Goal: Transaction & Acquisition: Purchase product/service

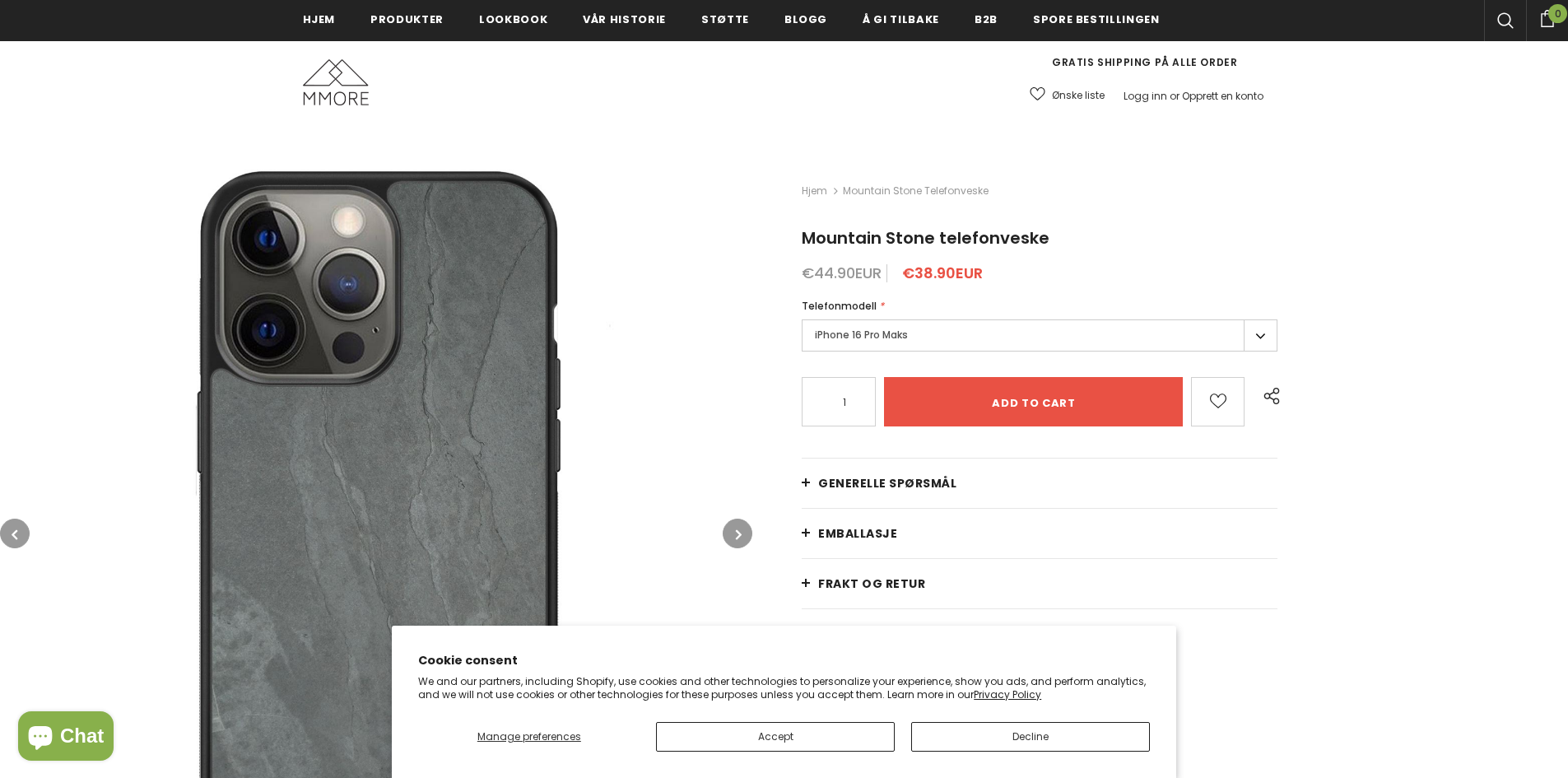
scroll to position [249, 0]
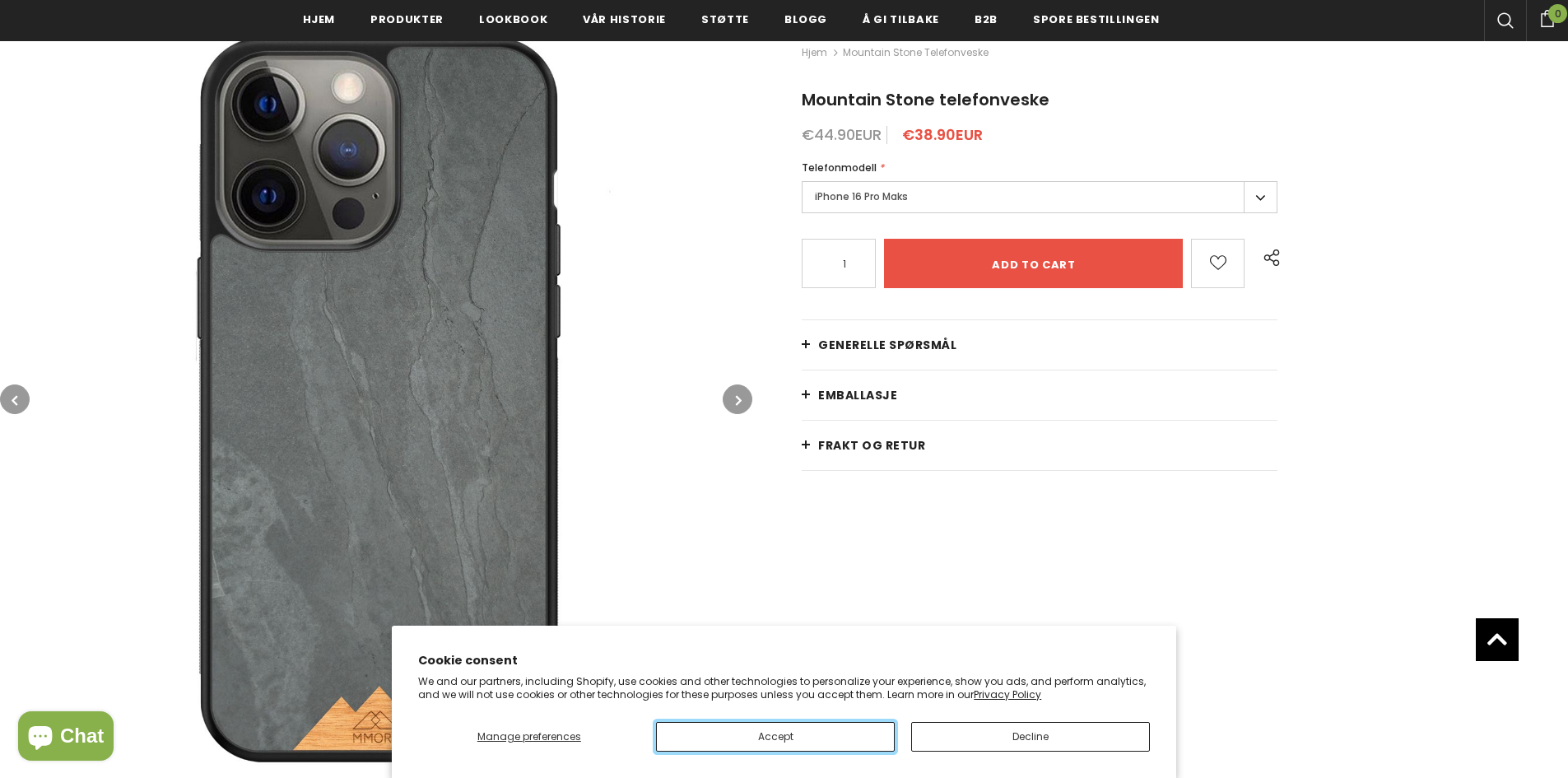
click at [818, 731] on button "Accept" at bounding box center [774, 736] width 239 height 29
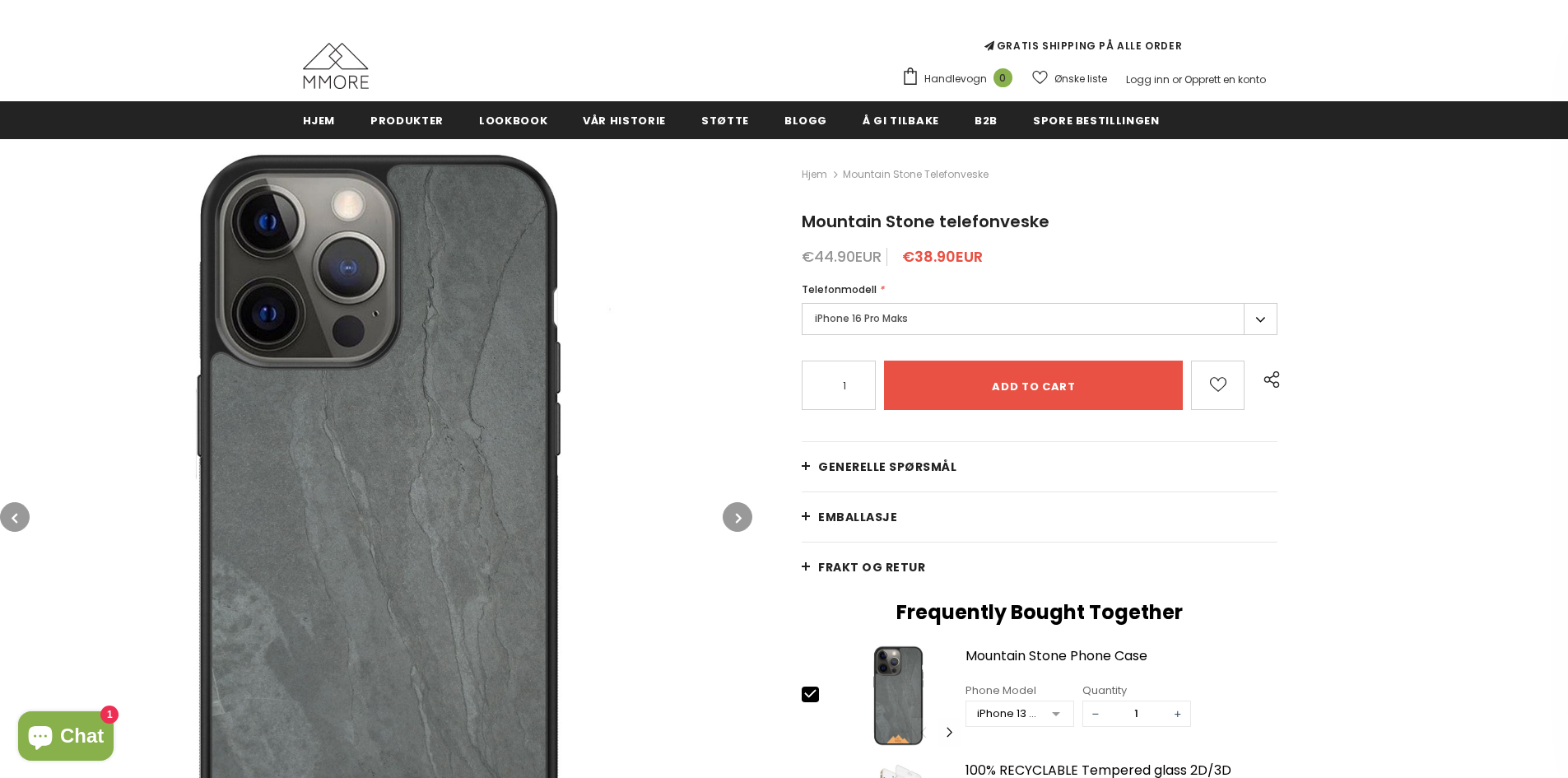
scroll to position [126, 0]
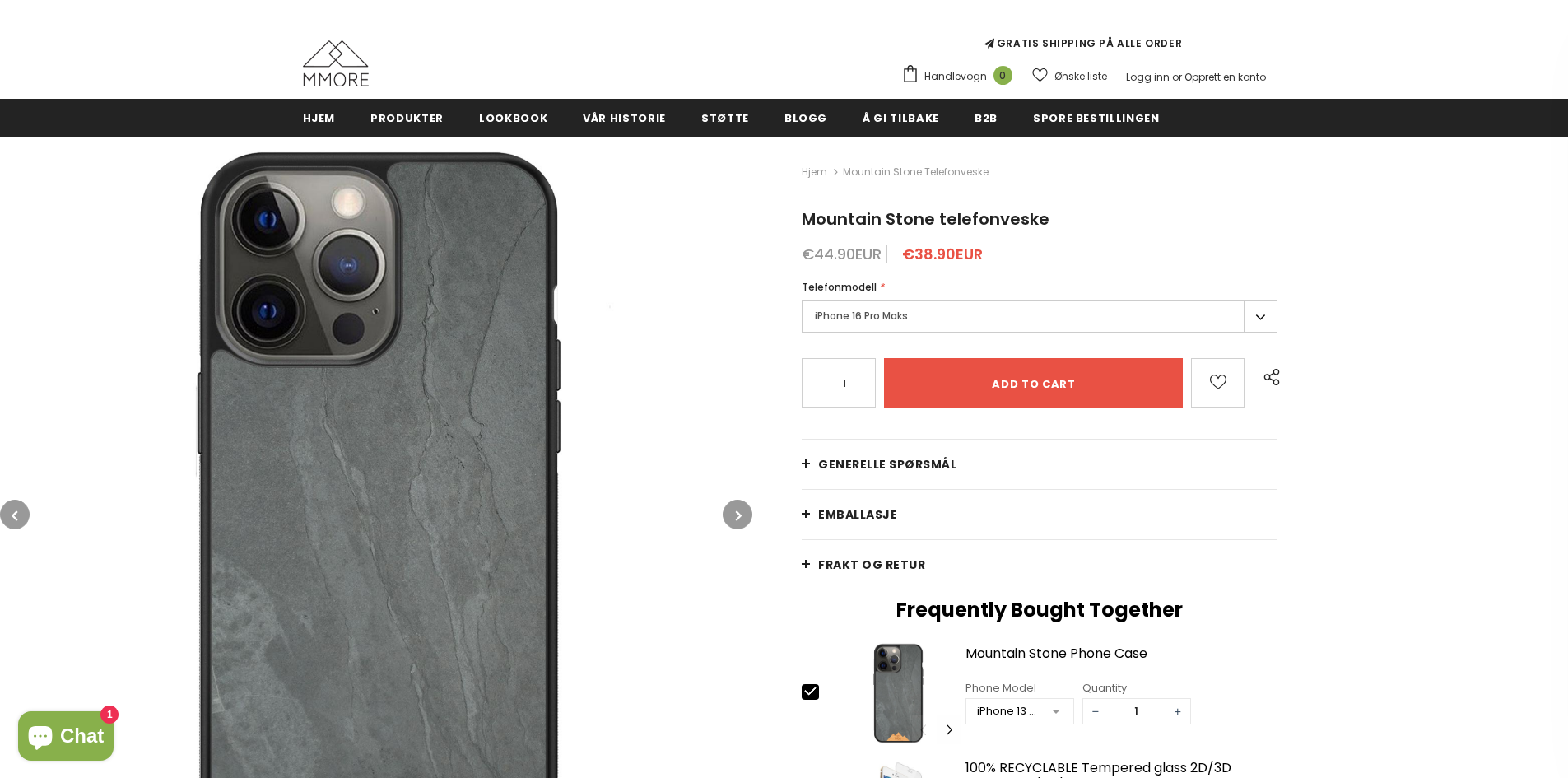
click at [1259, 308] on label "iPhone 16 Pro Maks" at bounding box center [1040, 316] width 476 height 32
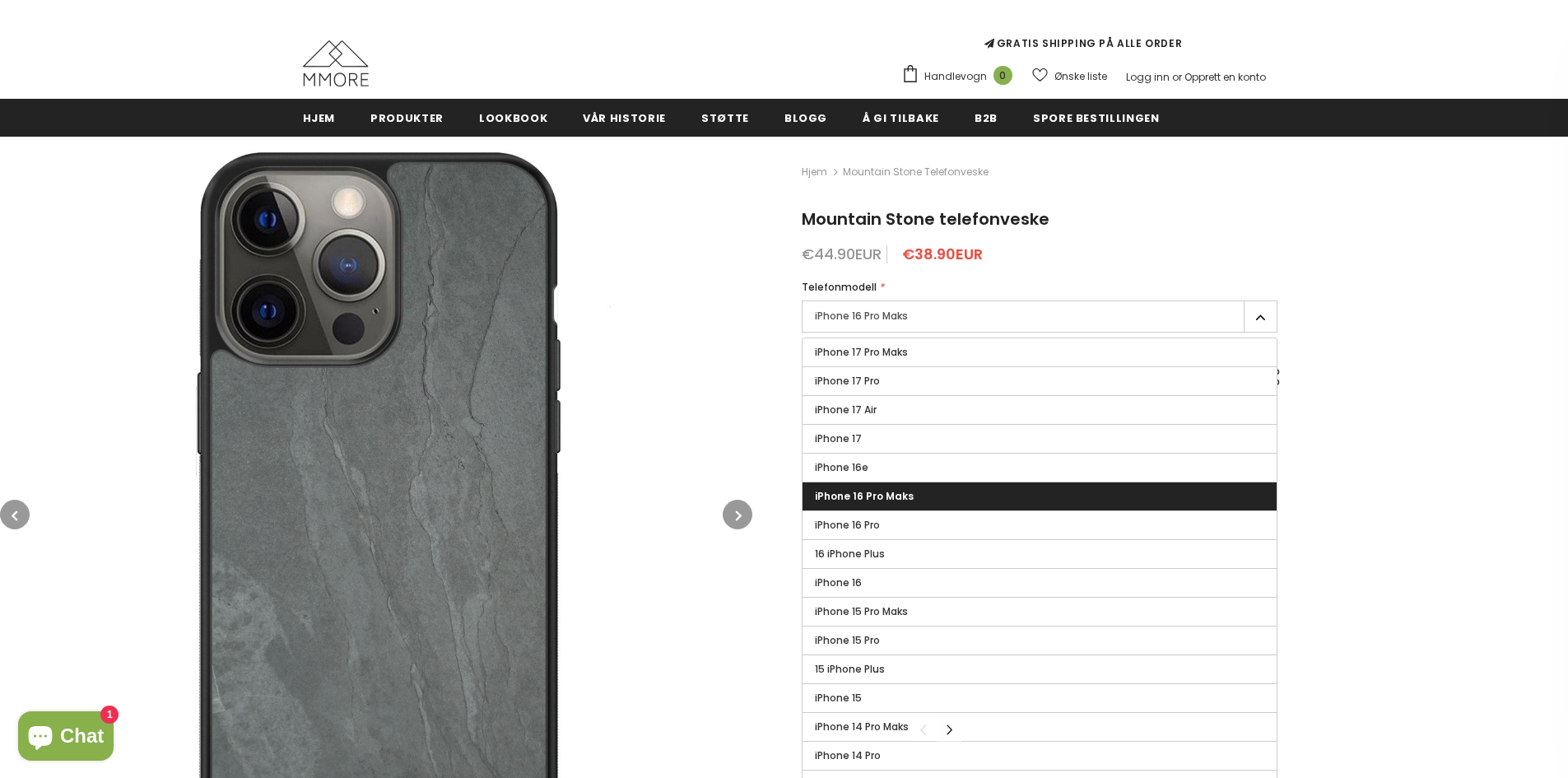
click at [1259, 308] on label "iPhone 16 Pro Maks" at bounding box center [1040, 316] width 476 height 32
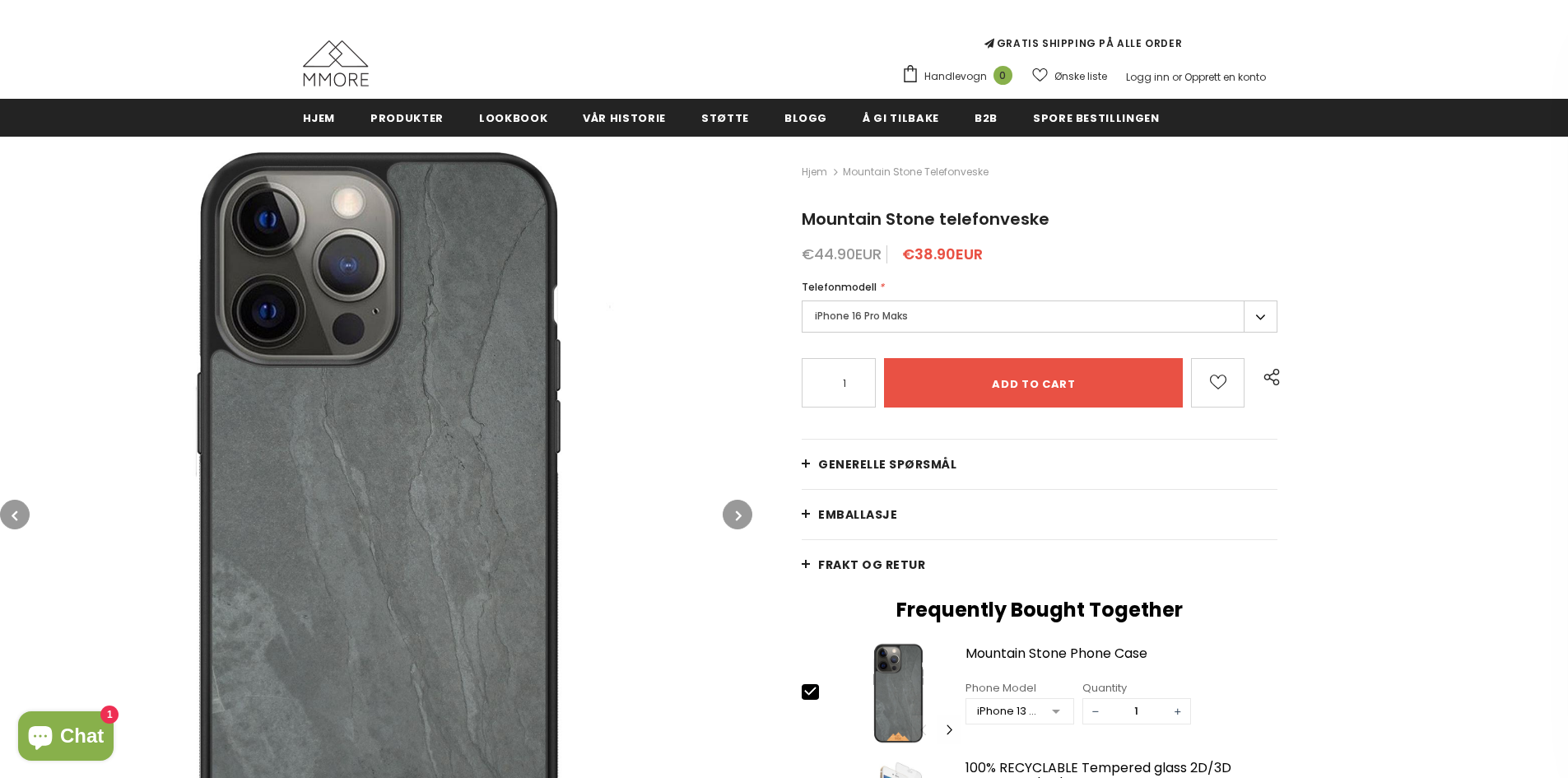
click at [382, 492] on img at bounding box center [376, 515] width 753 height 752
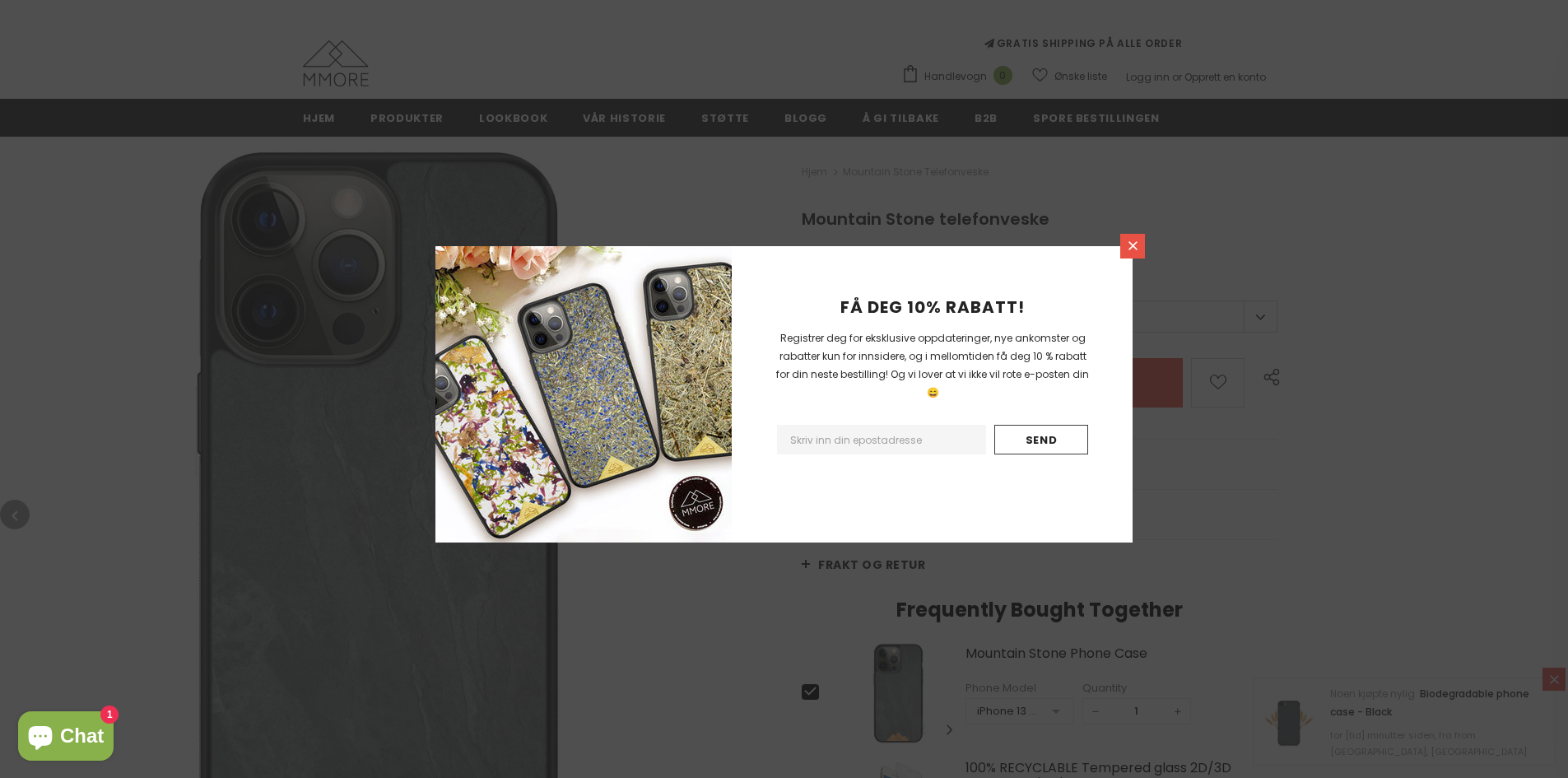
click at [1129, 250] on icon at bounding box center [1133, 245] width 14 height 14
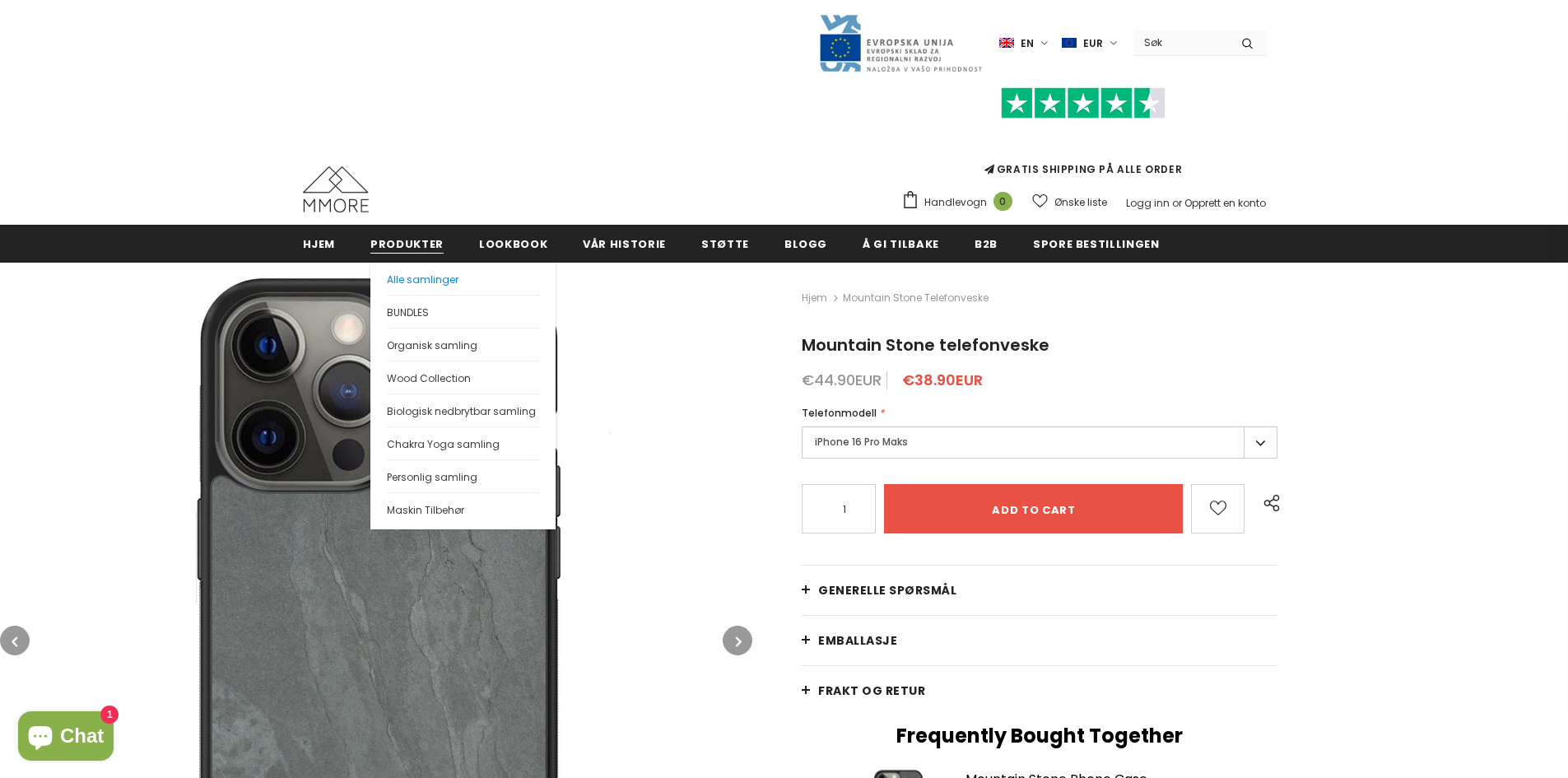
click at [398, 277] on span "Alle samlinger" at bounding box center [422, 279] width 71 height 14
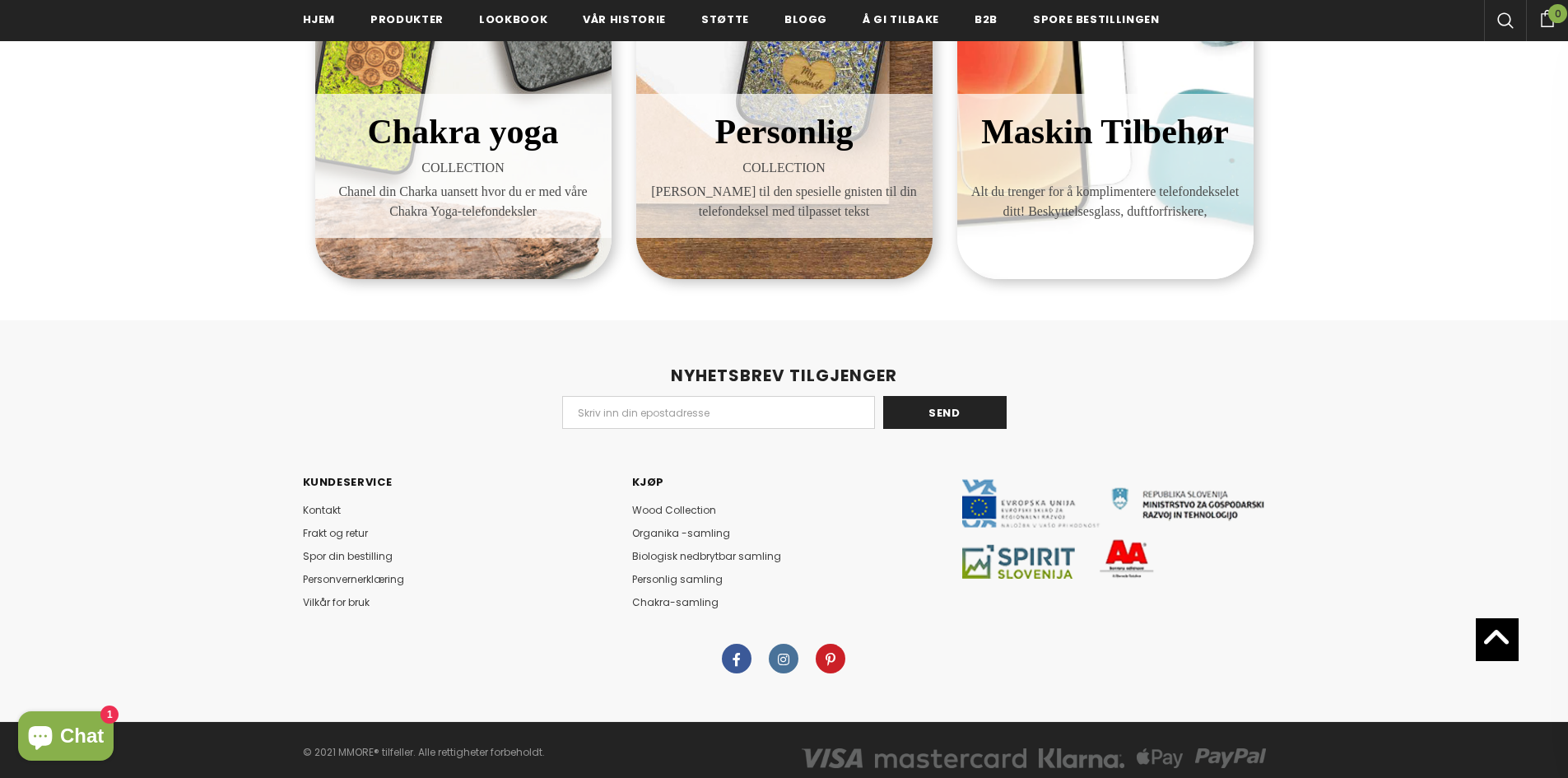
scroll to position [1054, 0]
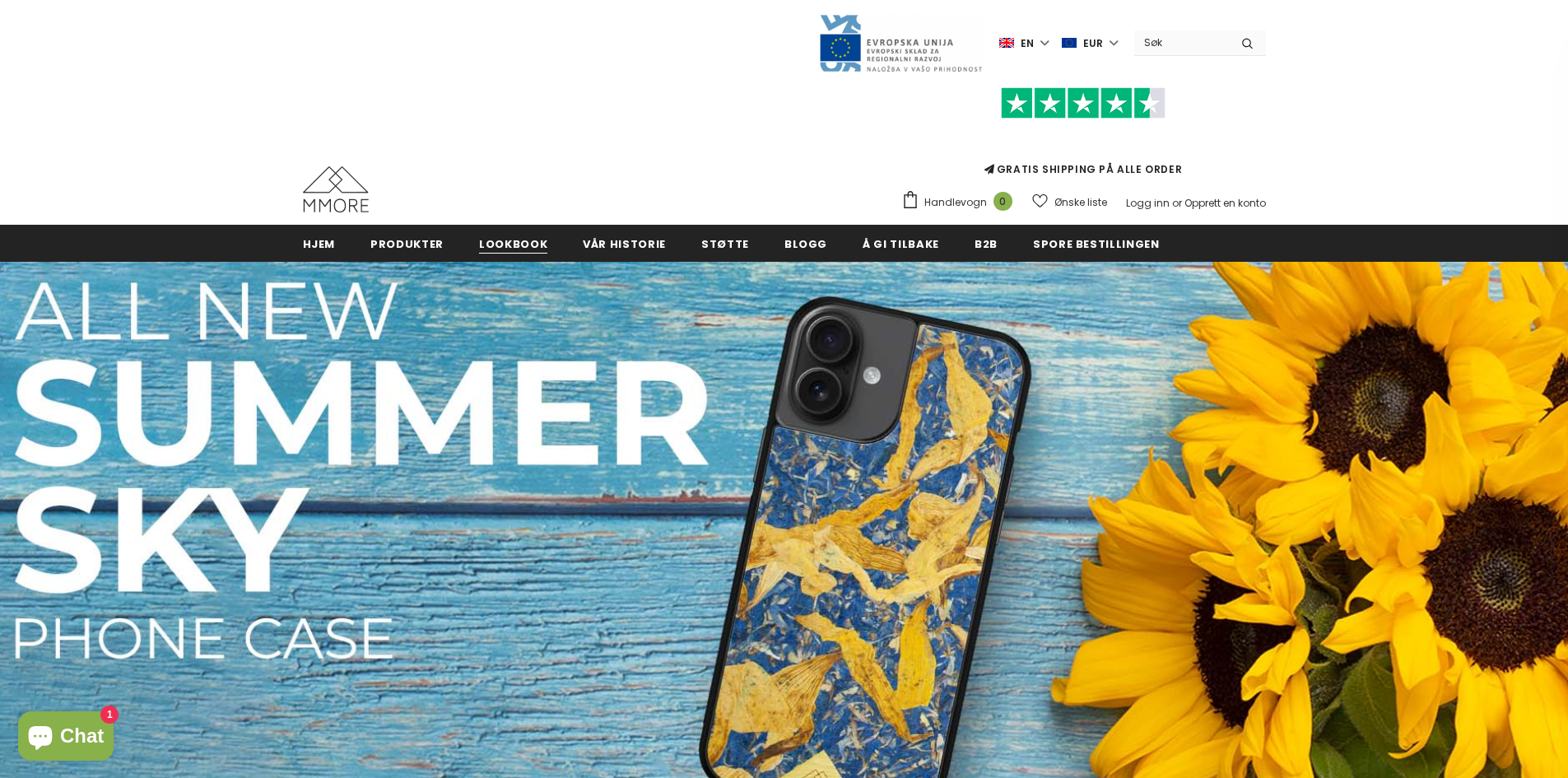
click at [514, 240] on span "Lookbook" at bounding box center [513, 244] width 68 height 15
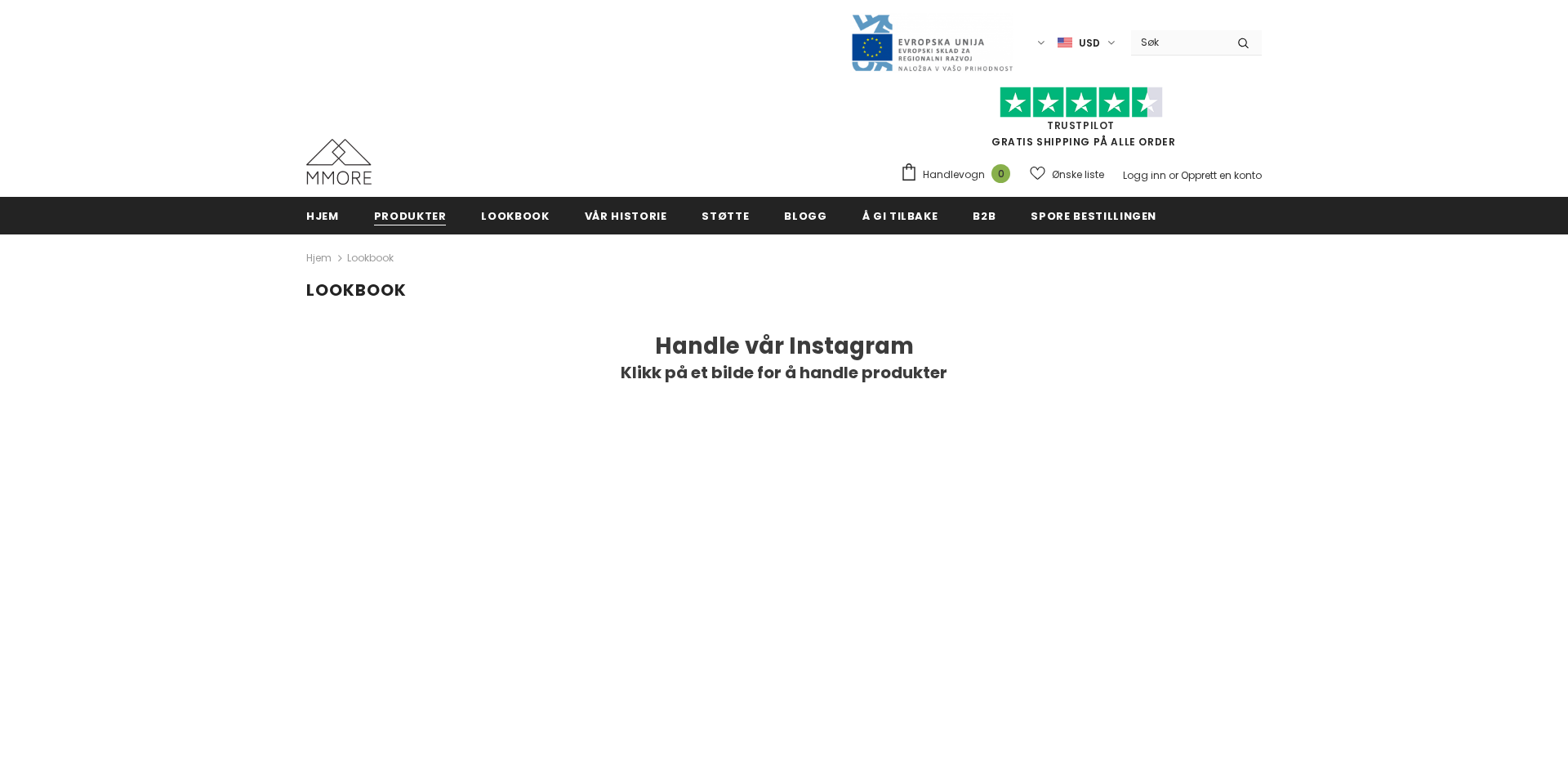
click at [413, 217] on span "Produkter" at bounding box center [410, 216] width 73 height 15
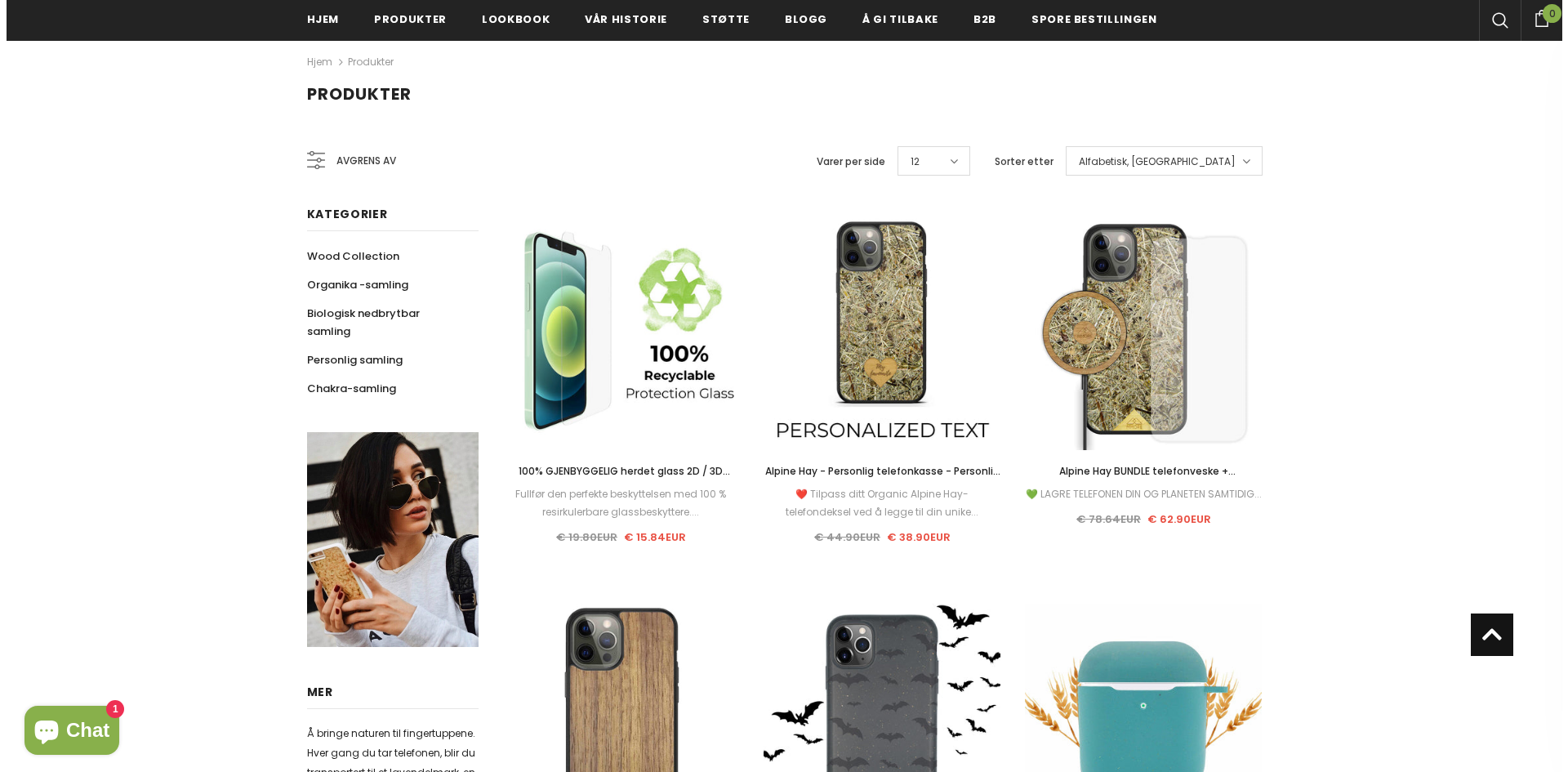
scroll to position [226, 0]
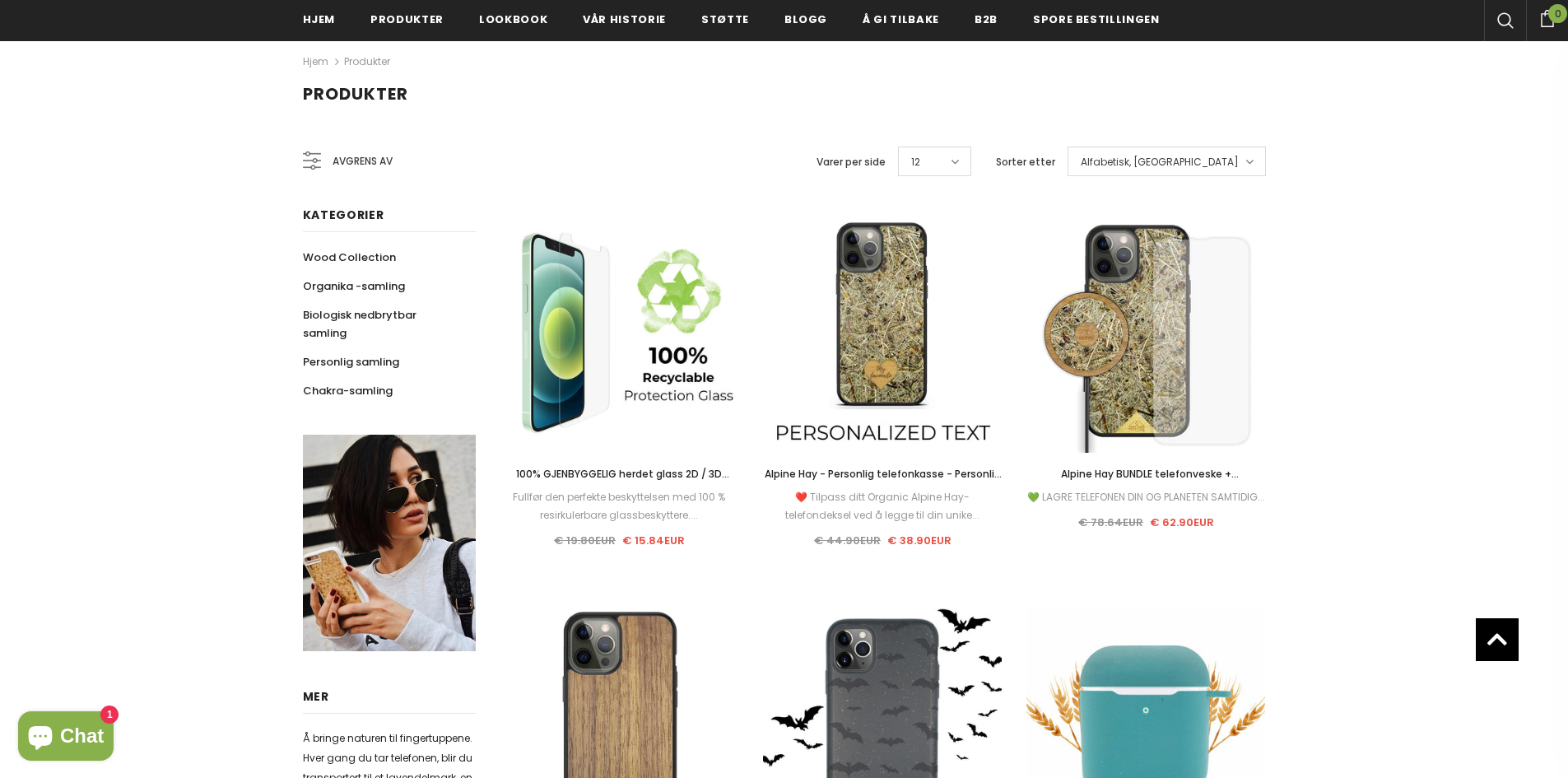
click at [317, 163] on icon at bounding box center [312, 160] width 18 height 18
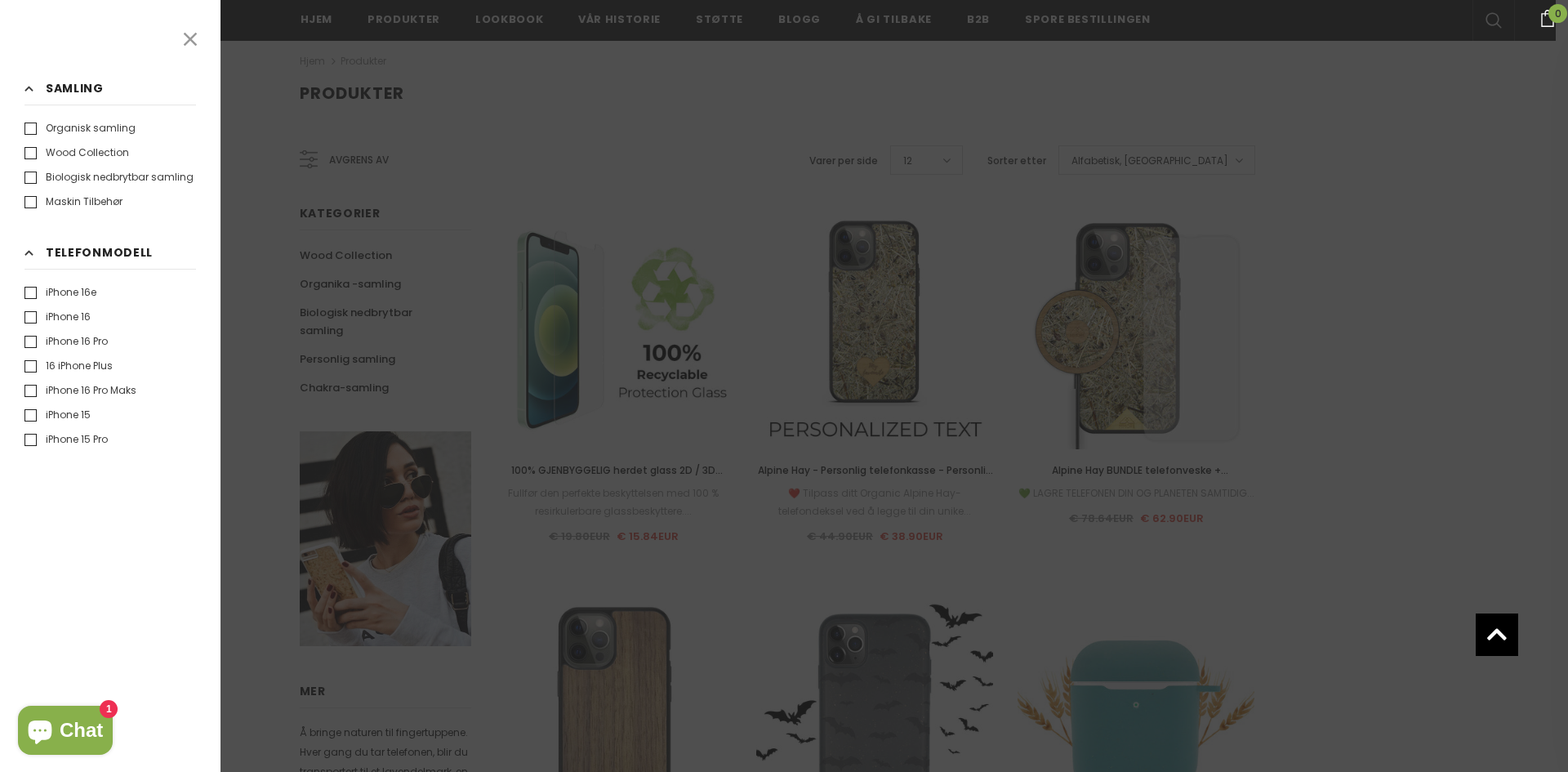
click at [33, 393] on label "iPhone 16 Pro Maks" at bounding box center [80, 389] width 112 height 16
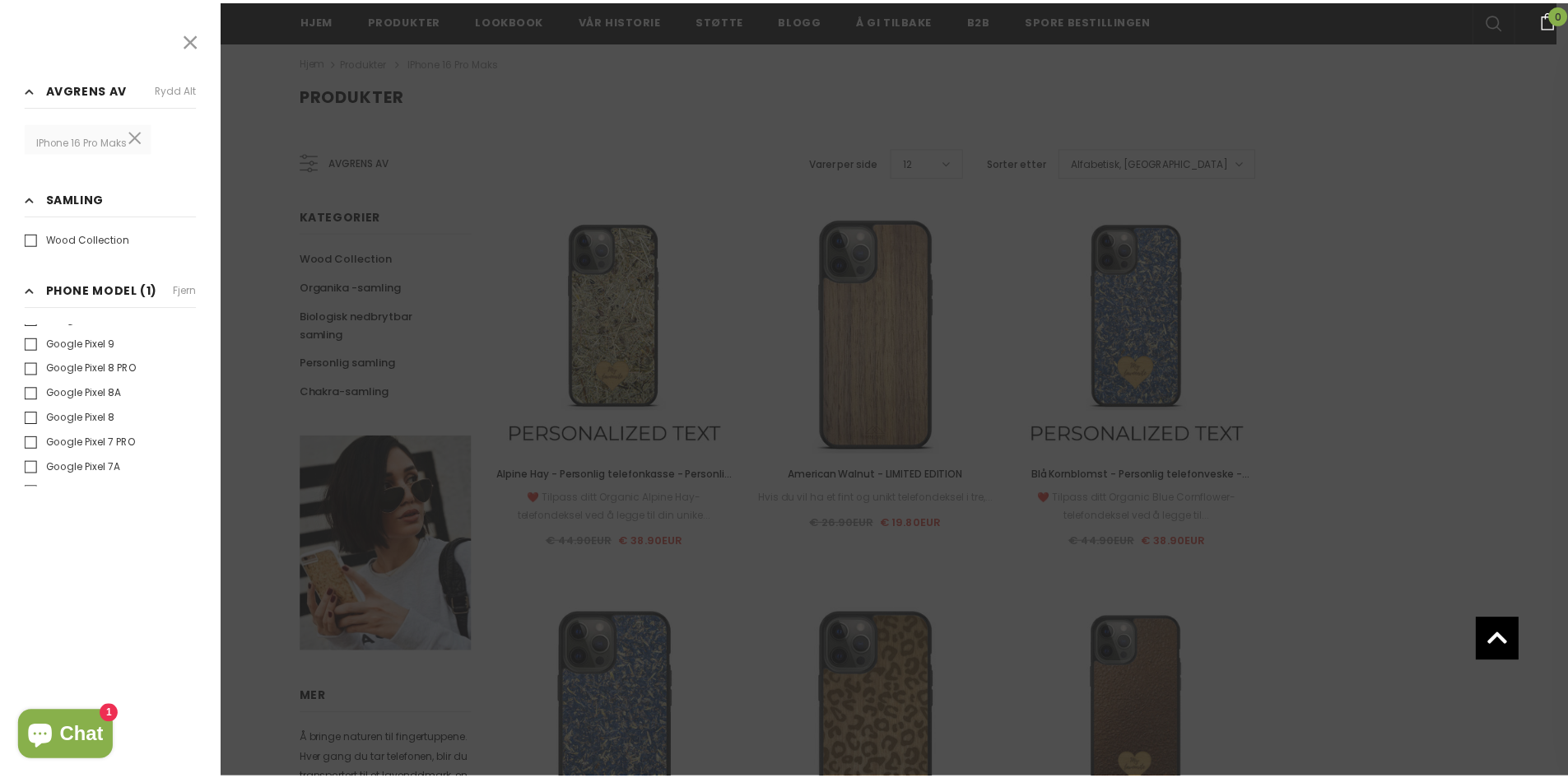
scroll to position [2247, 0]
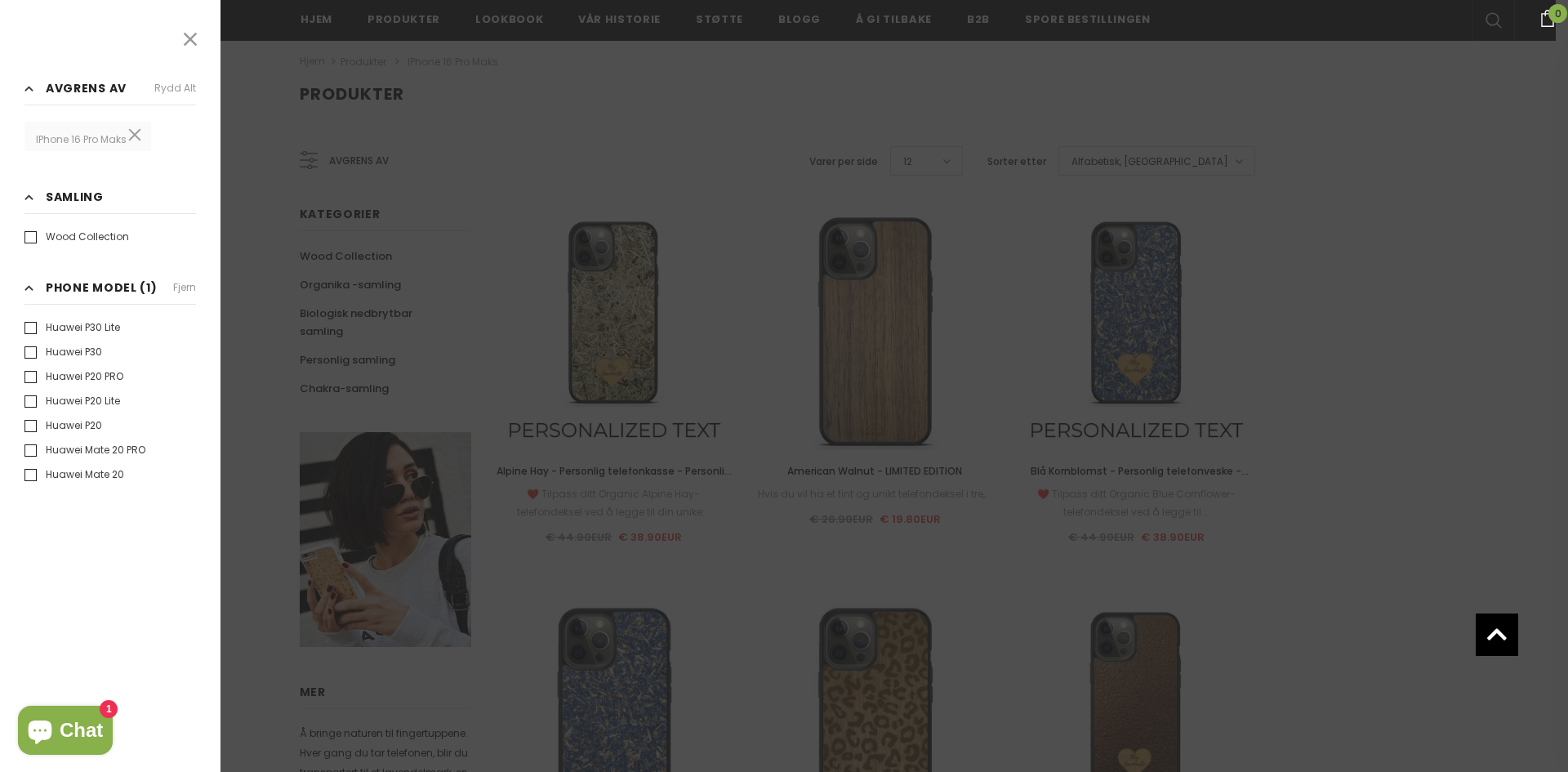
click at [190, 34] on icon at bounding box center [190, 39] width 22 height 22
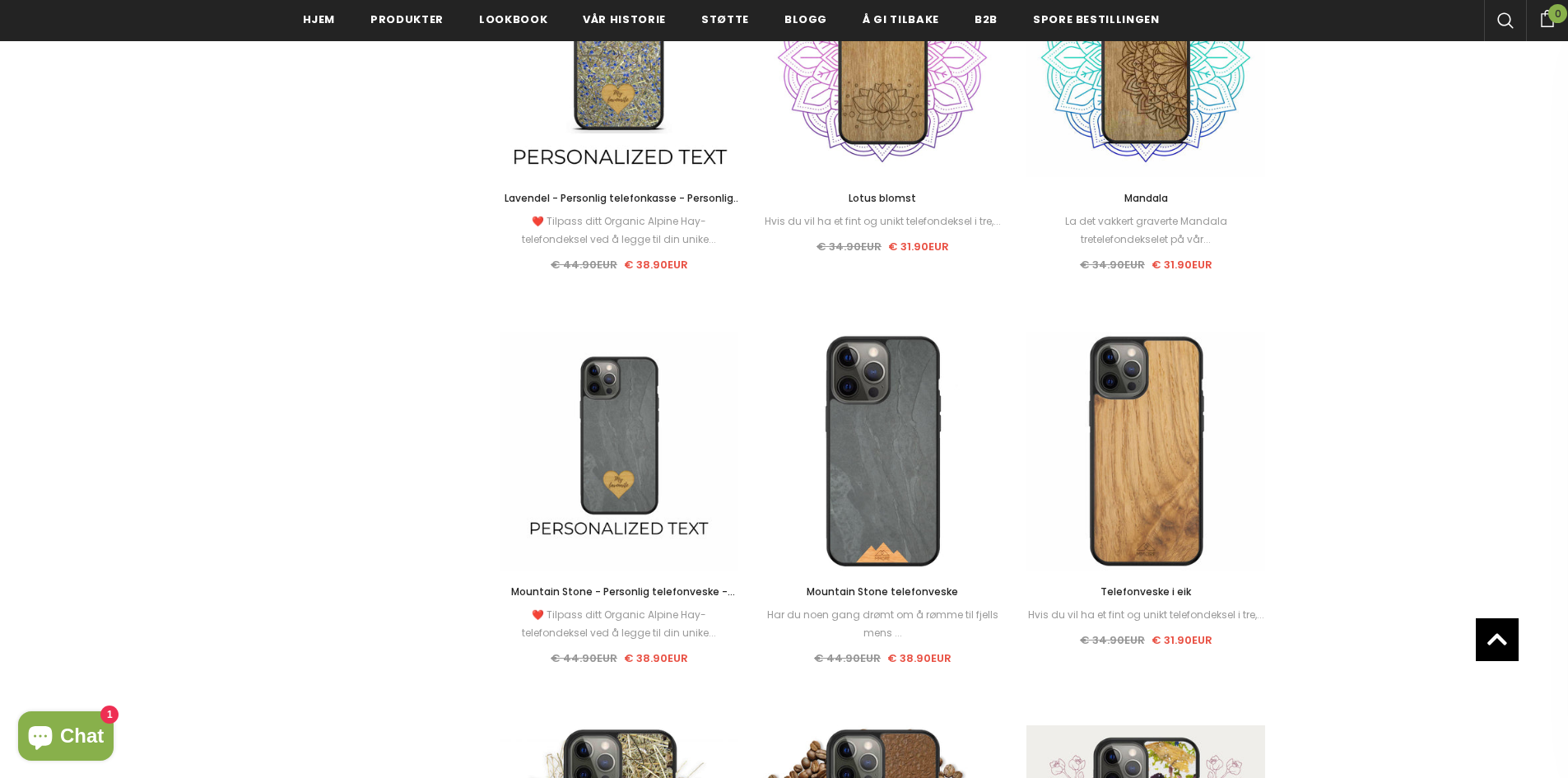
scroll to position [2078, 0]
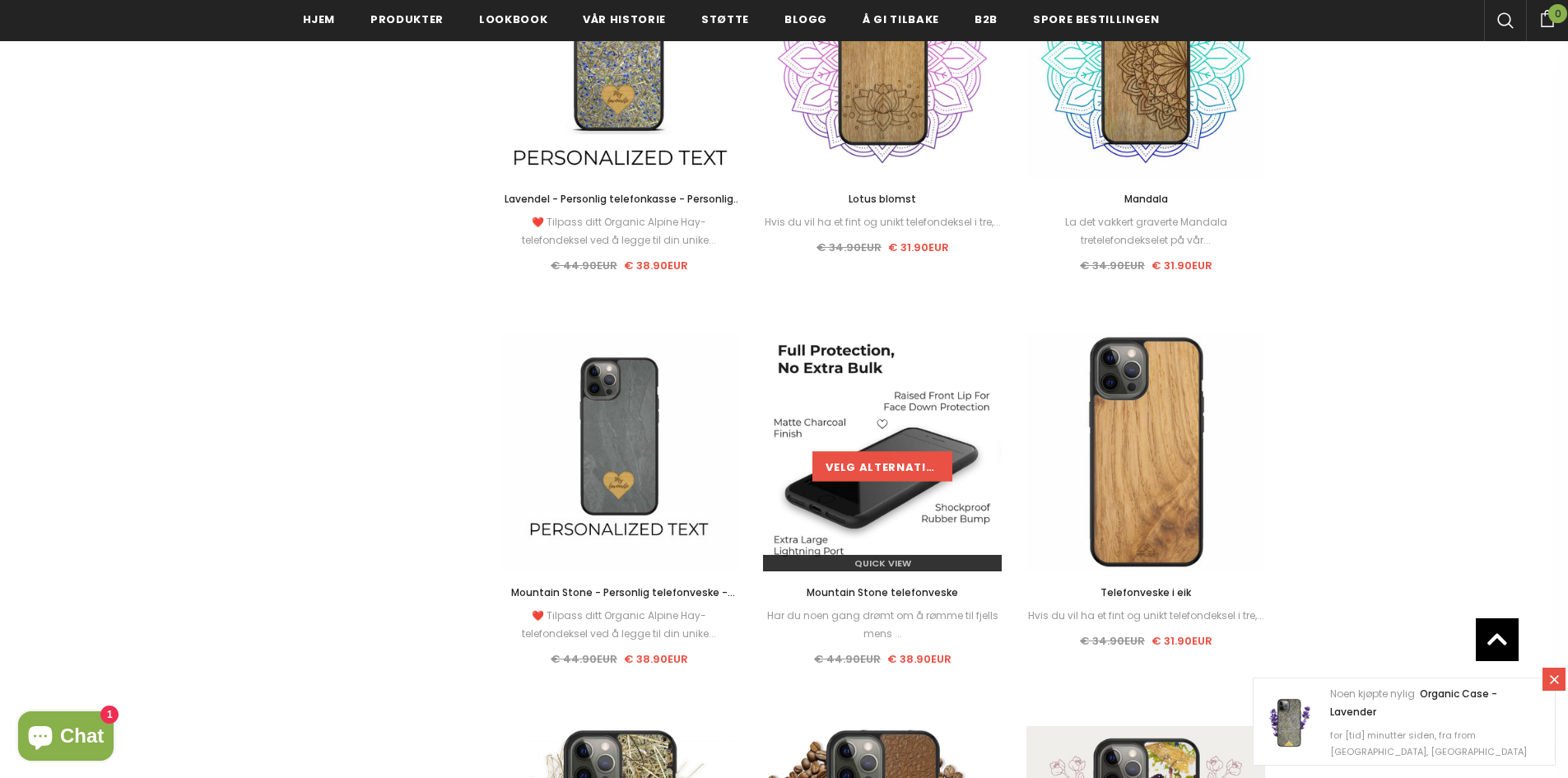
click at [871, 470] on link "Velg alternativer" at bounding box center [882, 466] width 140 height 29
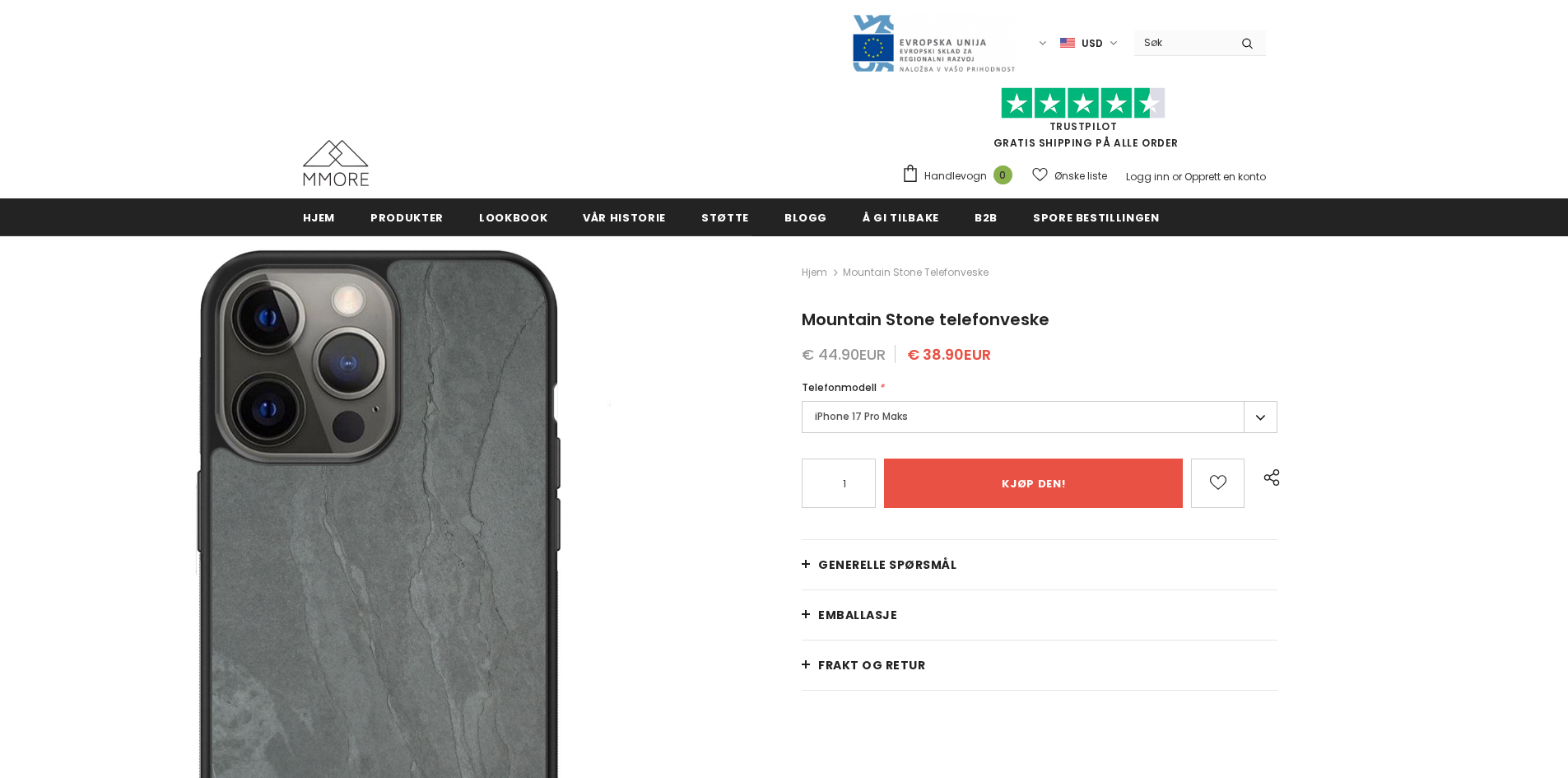
type input "Add to cart"
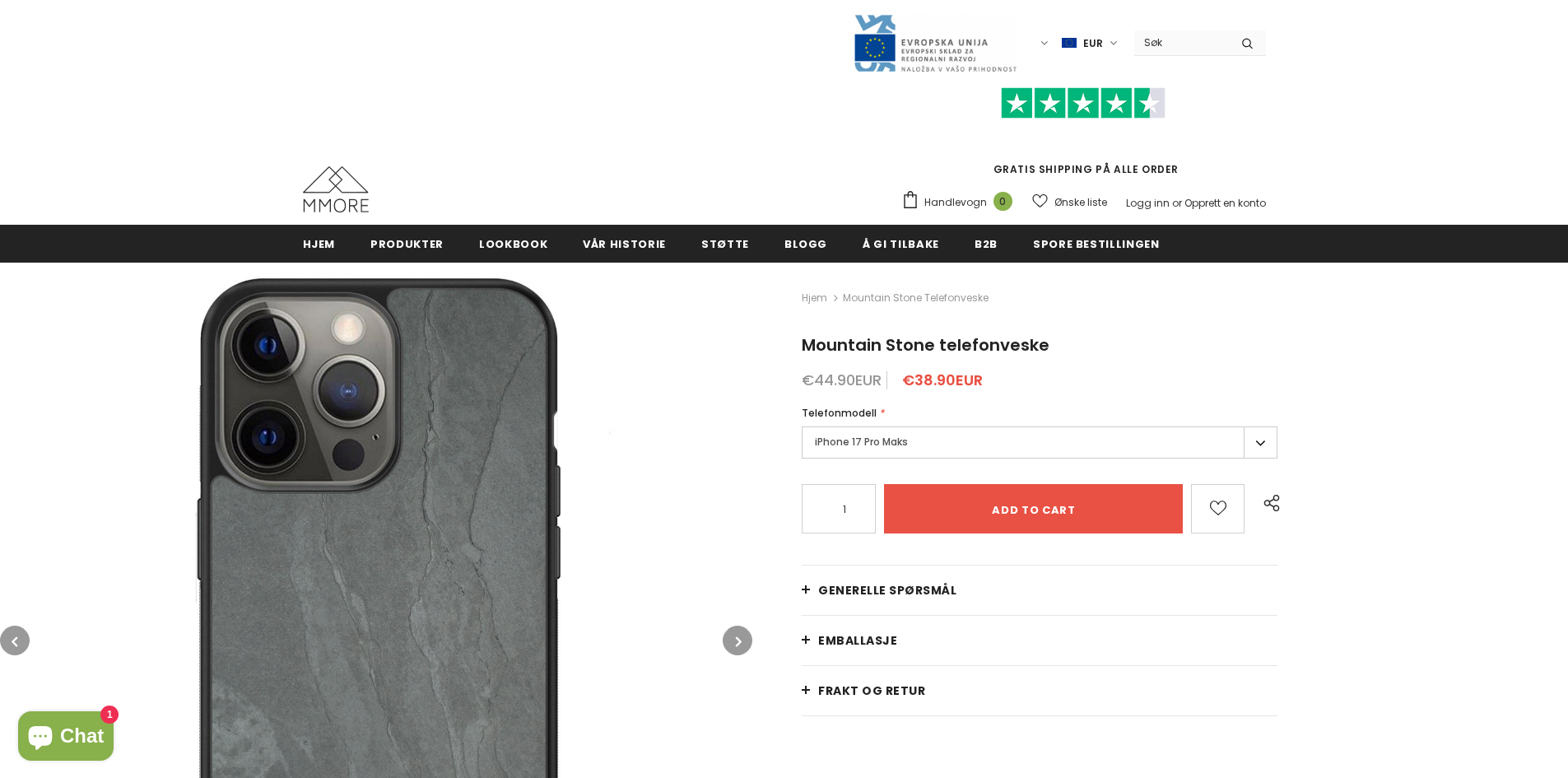
click at [970, 446] on label "iPhone 17 Pro Maks" at bounding box center [1040, 443] width 476 height 32
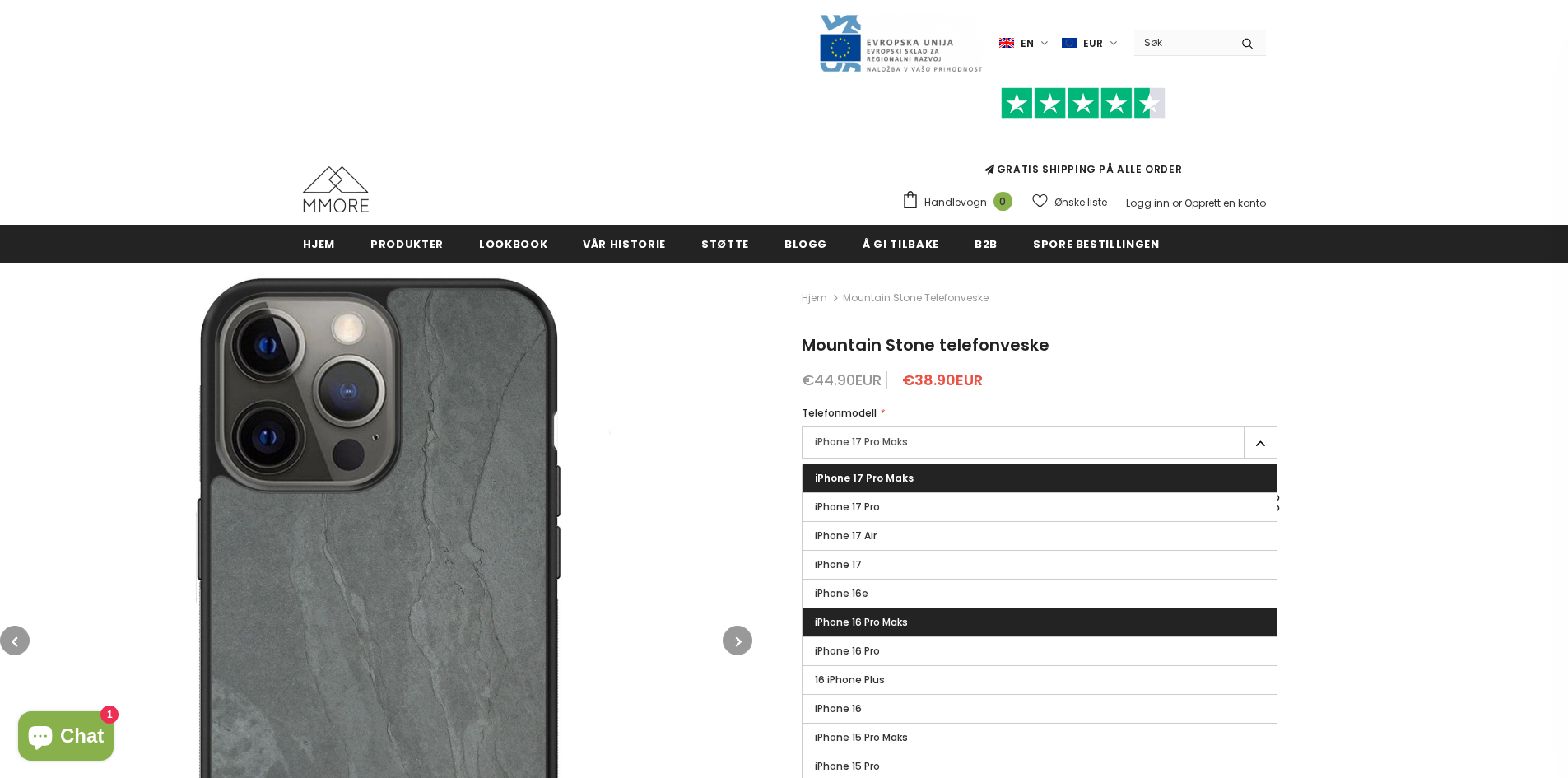
click at [859, 618] on span "iPhone 16 Pro Maks" at bounding box center [862, 621] width 93 height 14
click at [0, 0] on input "iPhone 16 Pro Maks" at bounding box center [0, 0] width 0 height 0
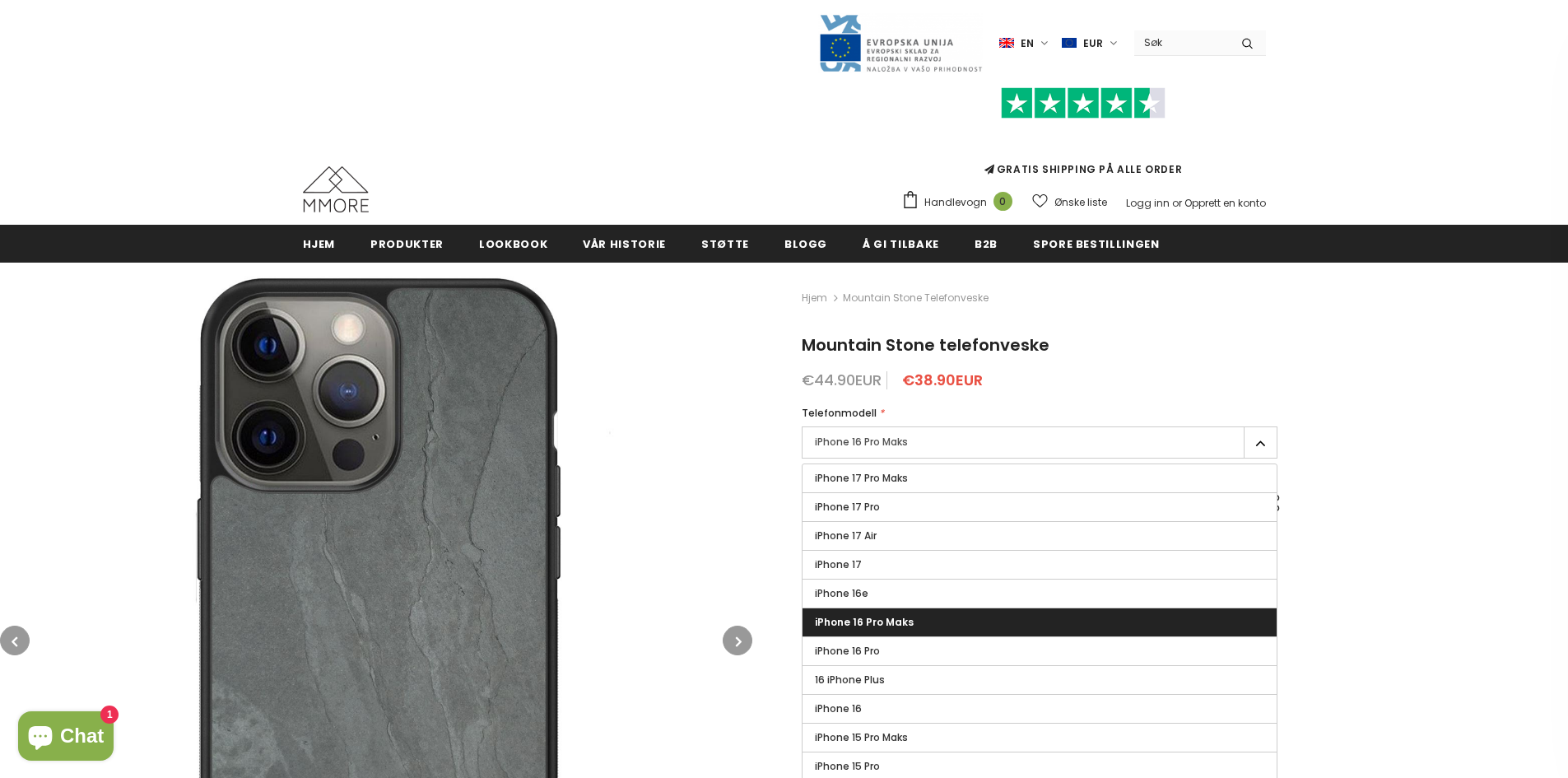
click at [671, 342] on img at bounding box center [376, 640] width 753 height 752
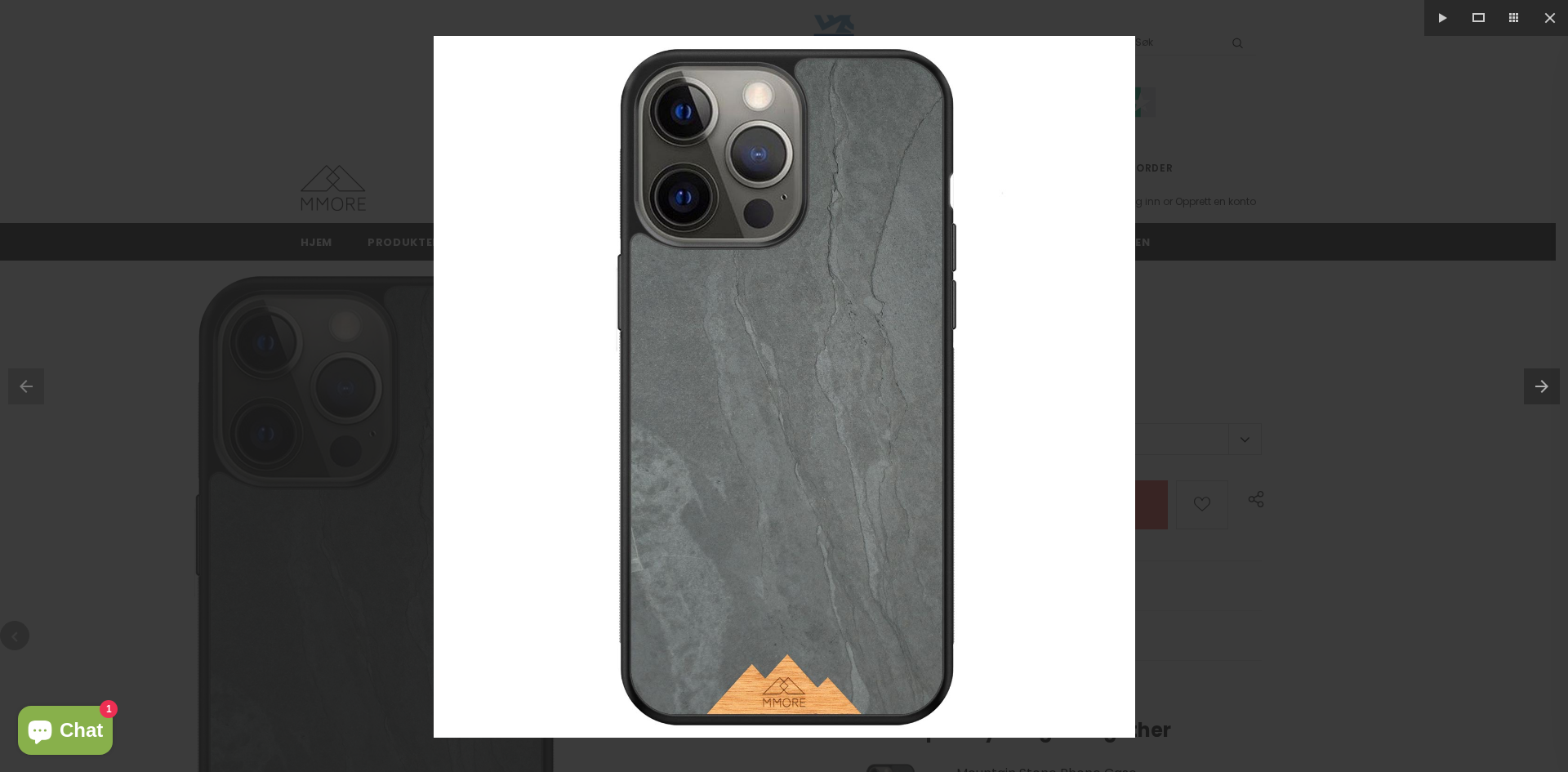
click at [1236, 162] on div at bounding box center [784, 386] width 1568 height 772
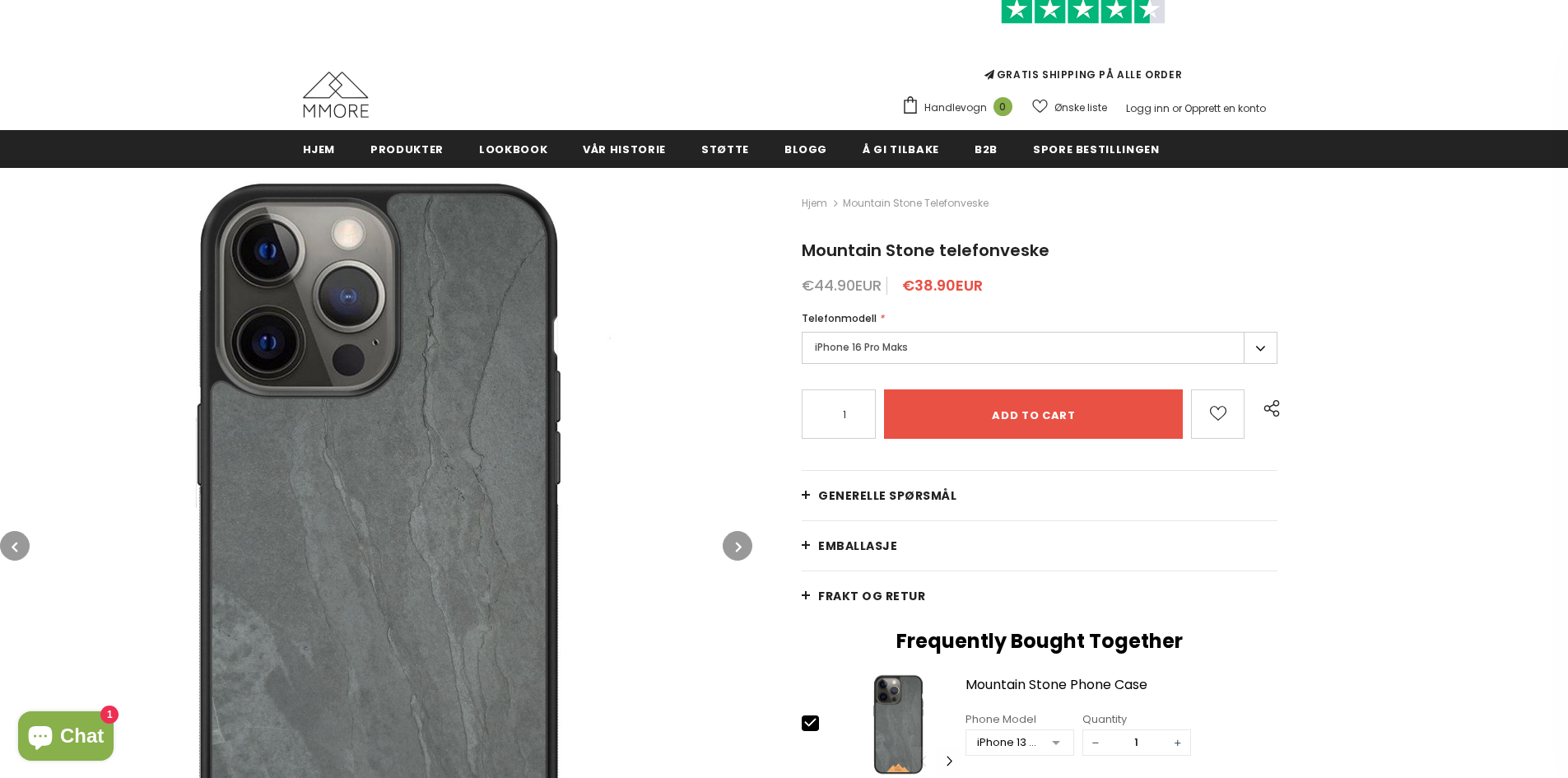
scroll to position [95, 0]
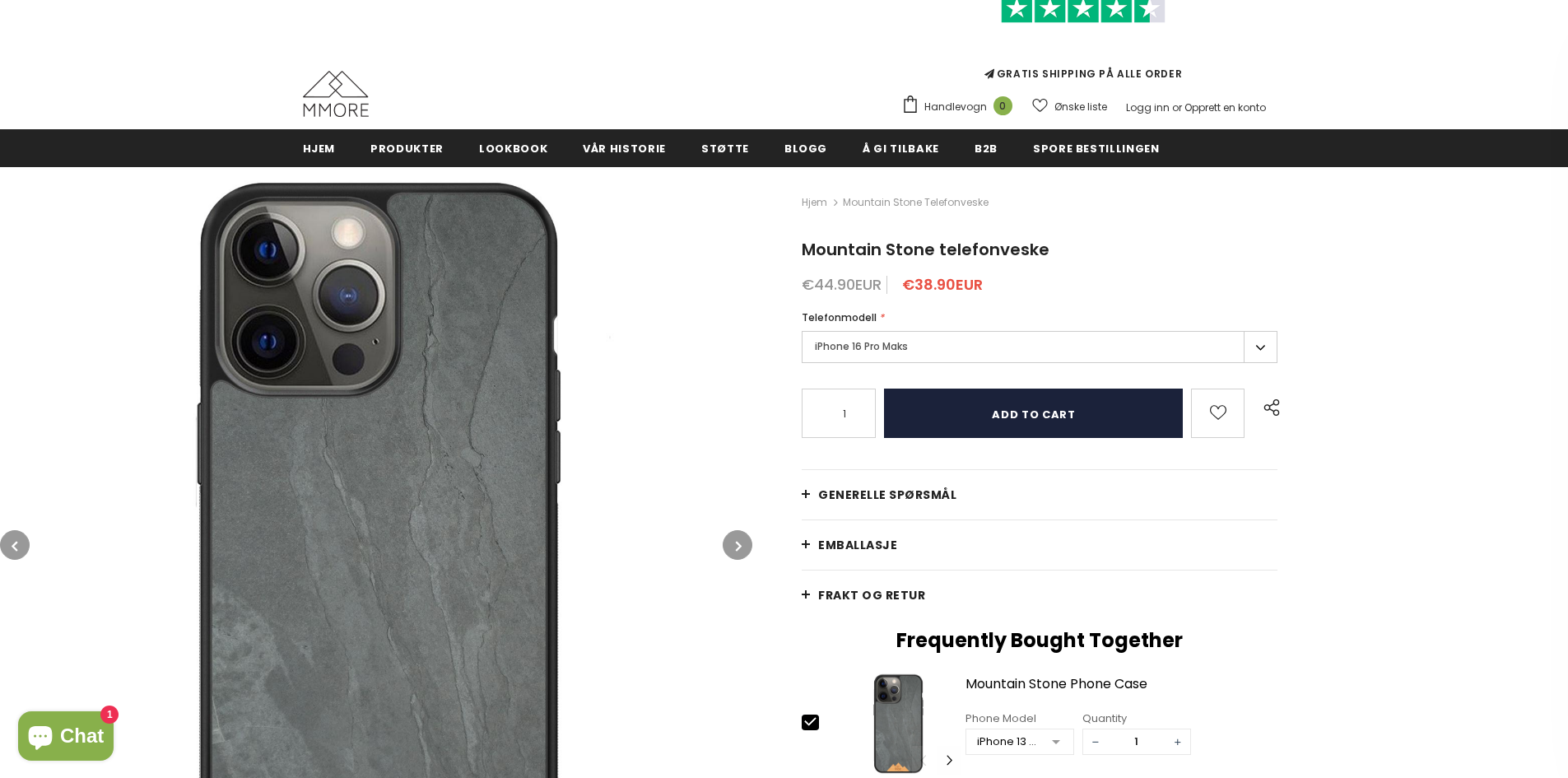
click at [1008, 424] on input "Add to cart" at bounding box center [1033, 413] width 298 height 49
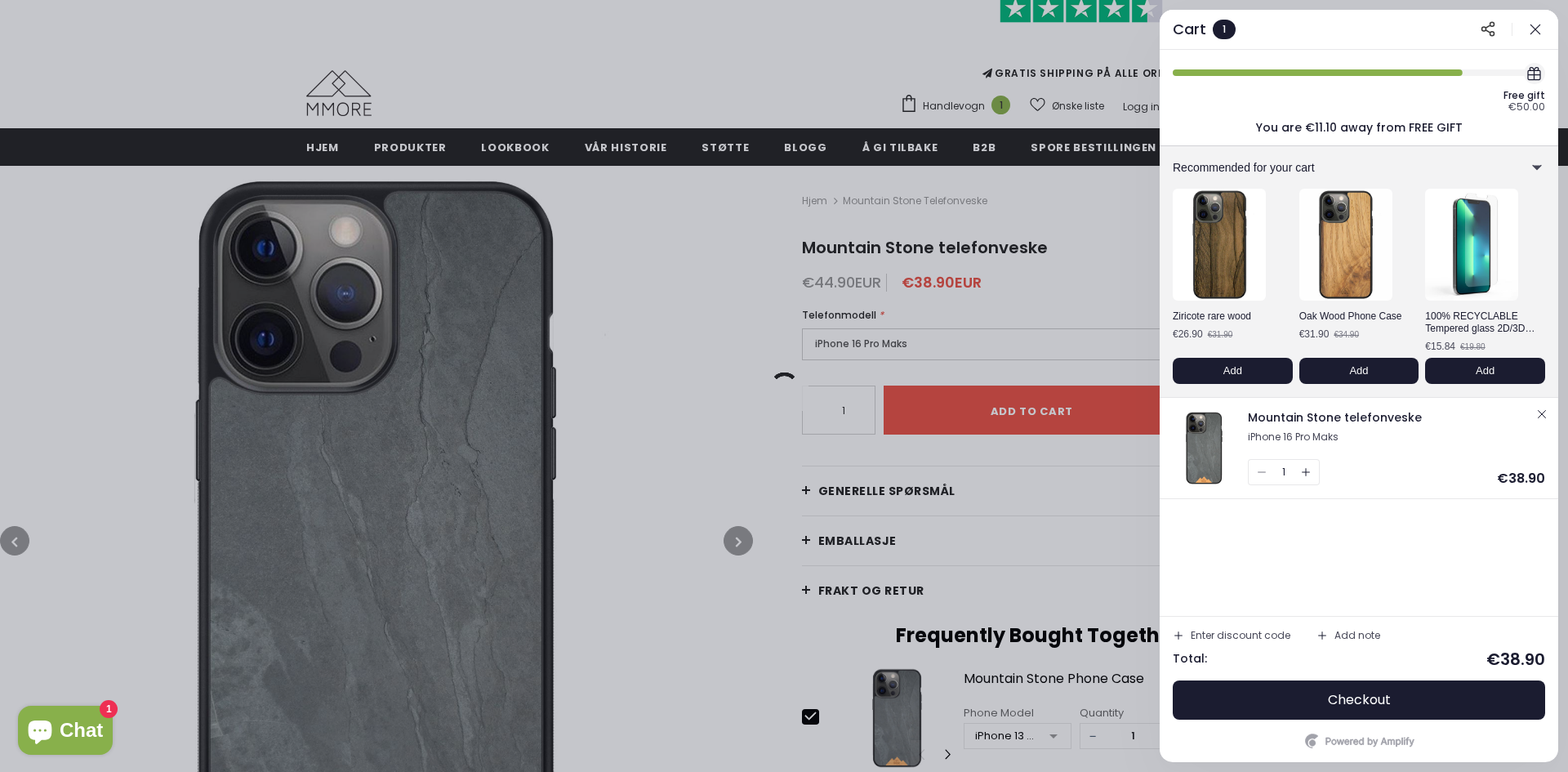
click at [1534, 31] on icon "button" at bounding box center [1535, 29] width 16 height 16
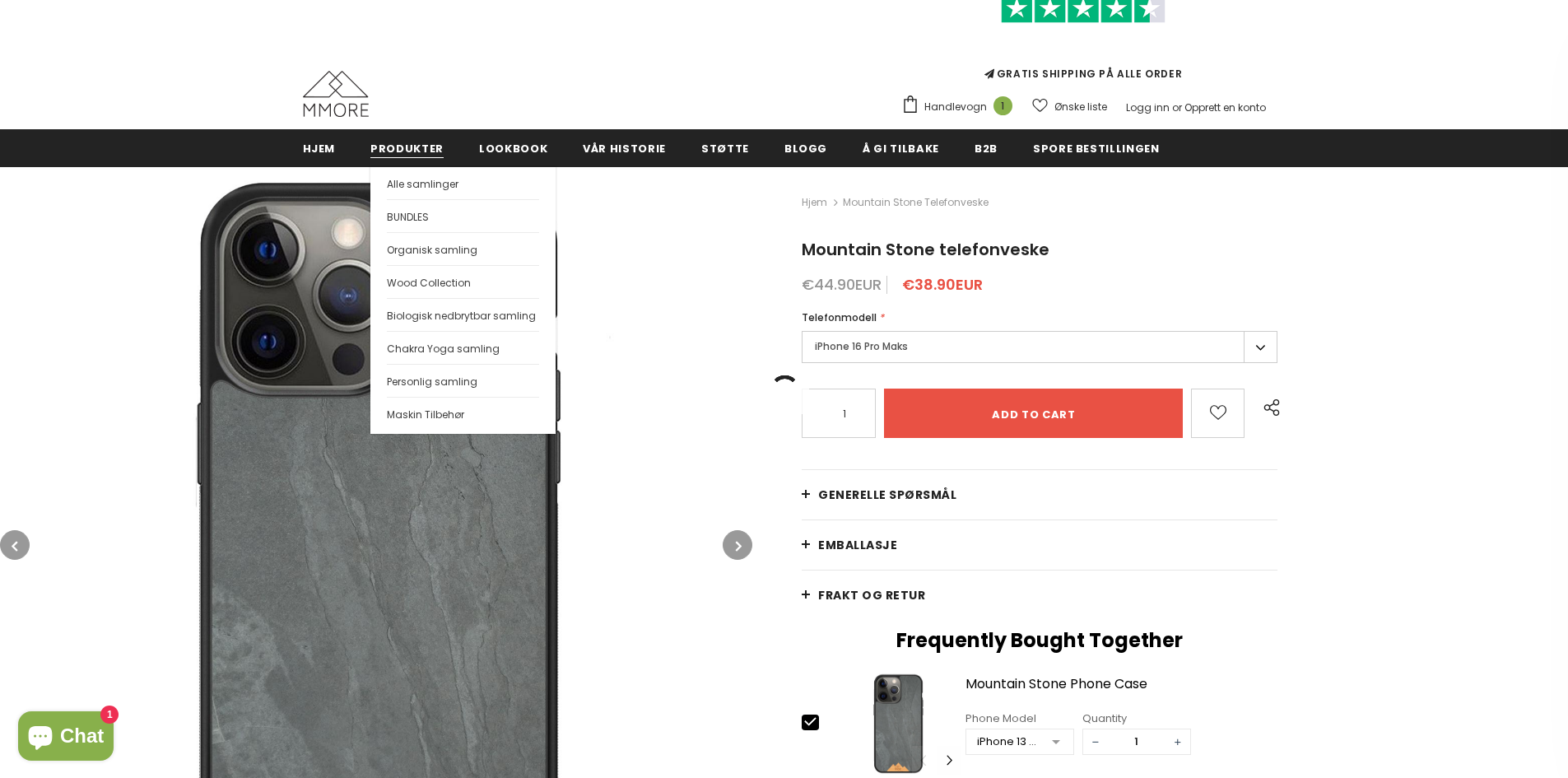
click at [395, 147] on span "Produkter" at bounding box center [407, 148] width 73 height 15
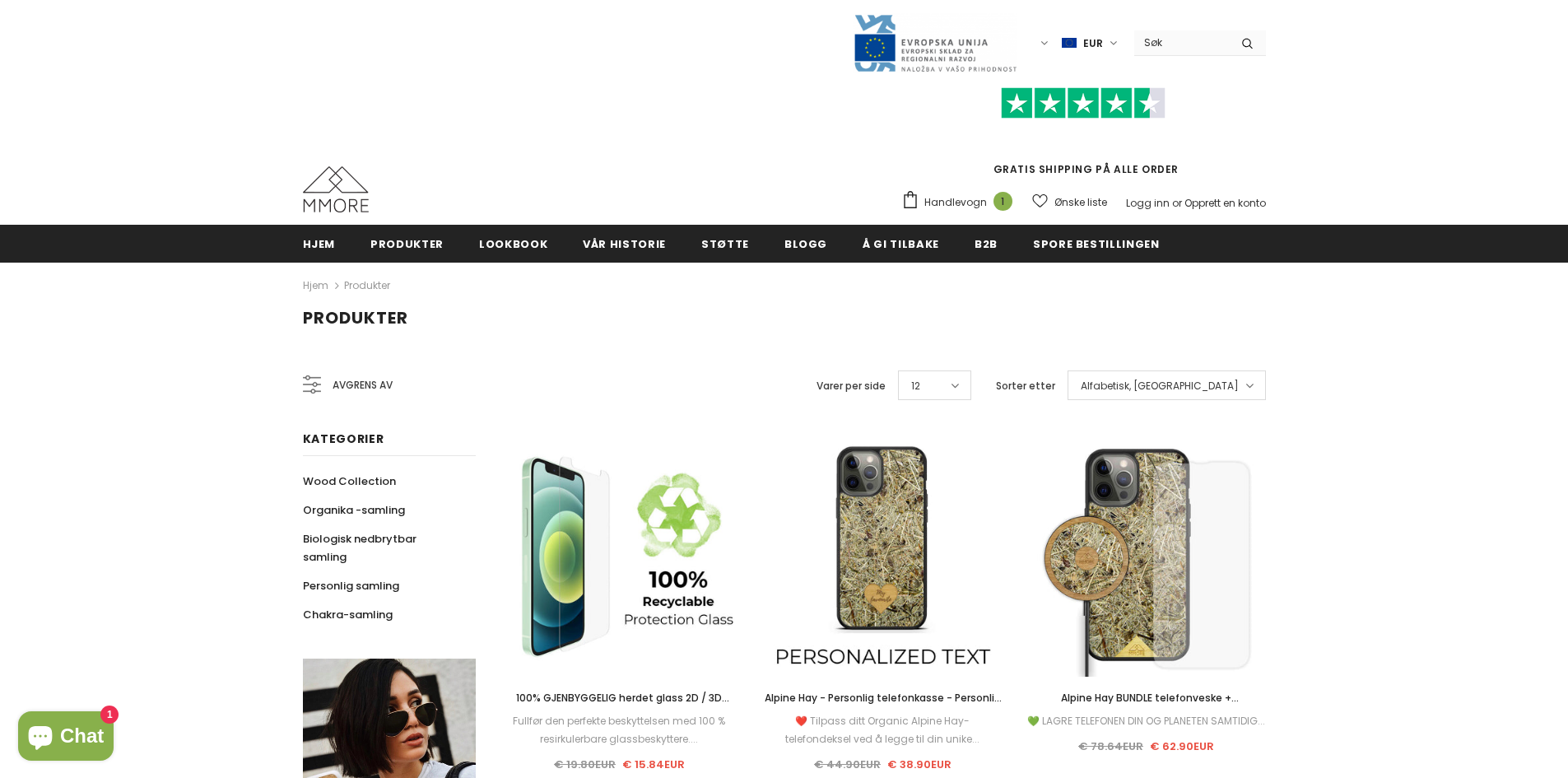
click at [335, 379] on span "Avgrens av" at bounding box center [362, 385] width 60 height 18
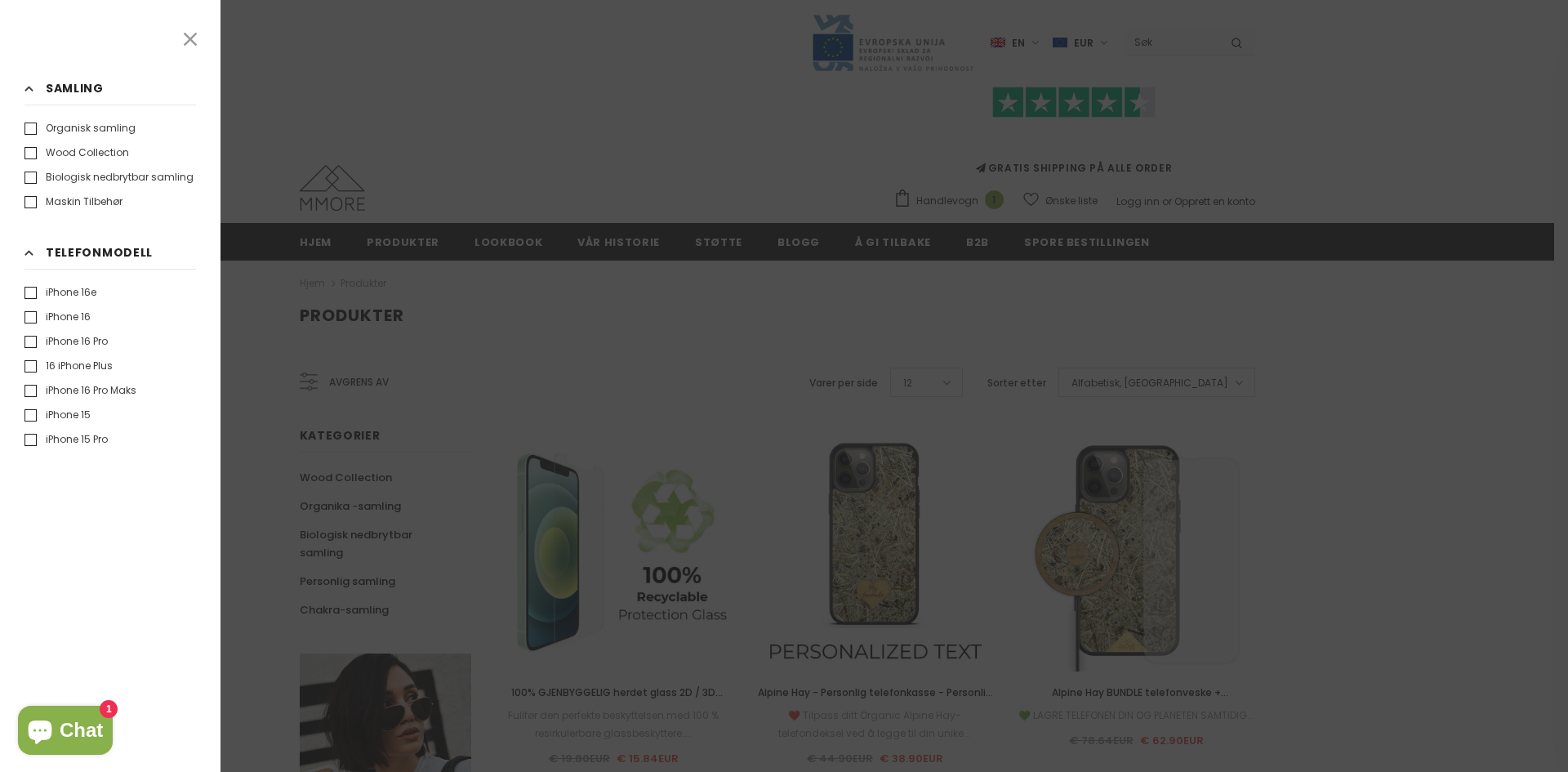
click at [195, 37] on icon at bounding box center [190, 39] width 22 height 22
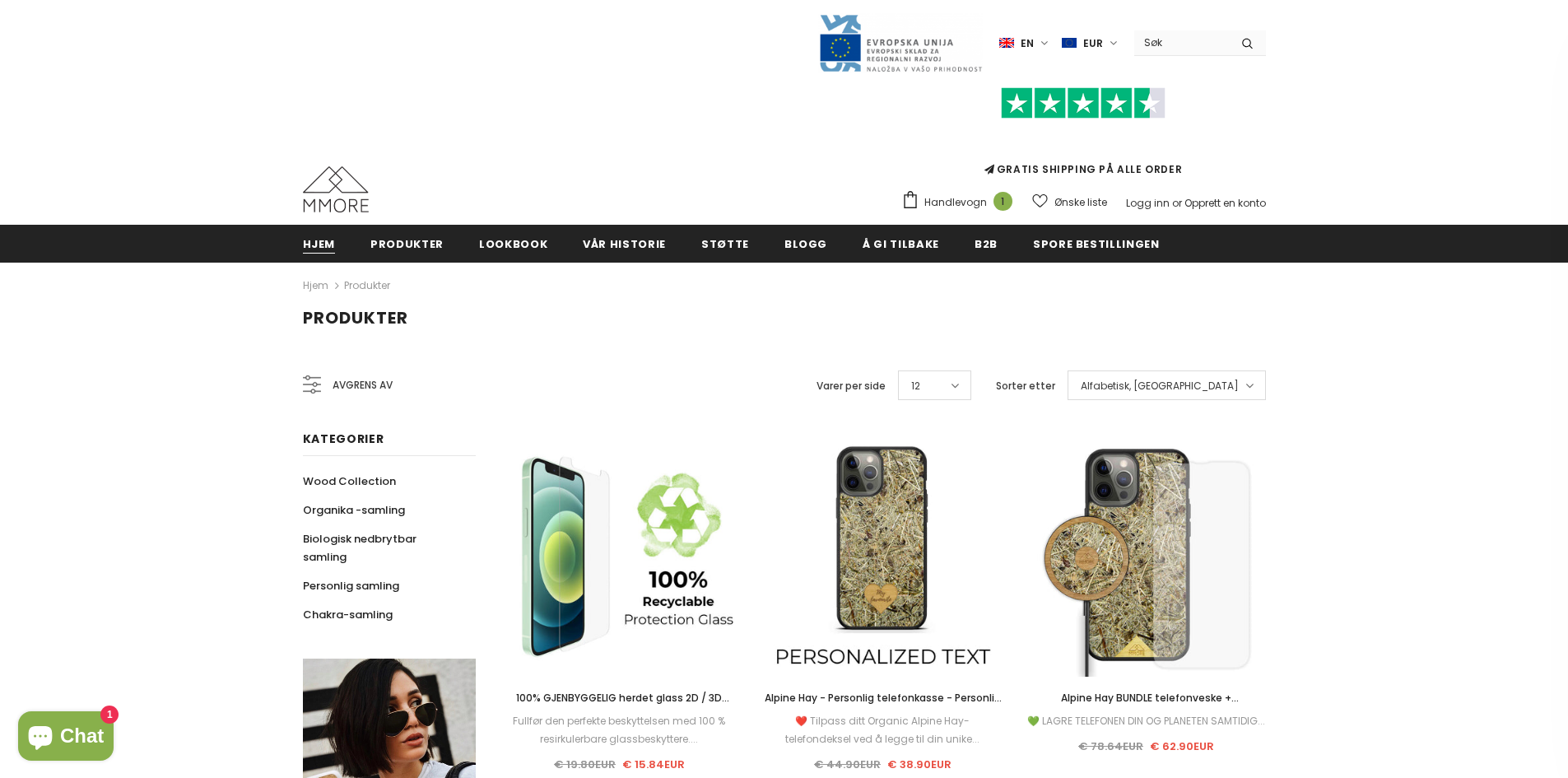
click at [326, 244] on span "Hjem" at bounding box center [319, 244] width 33 height 15
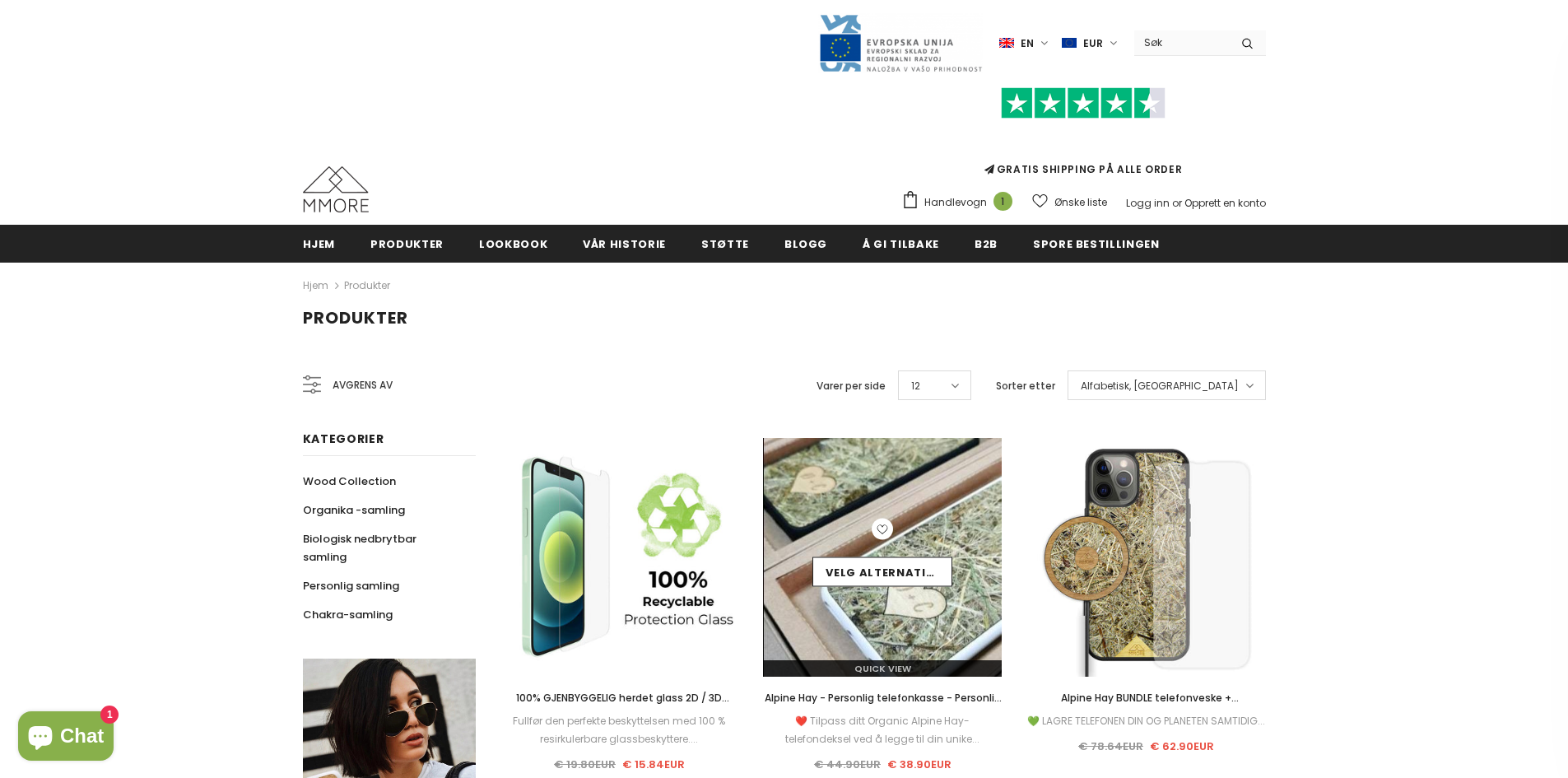
scroll to position [157, 0]
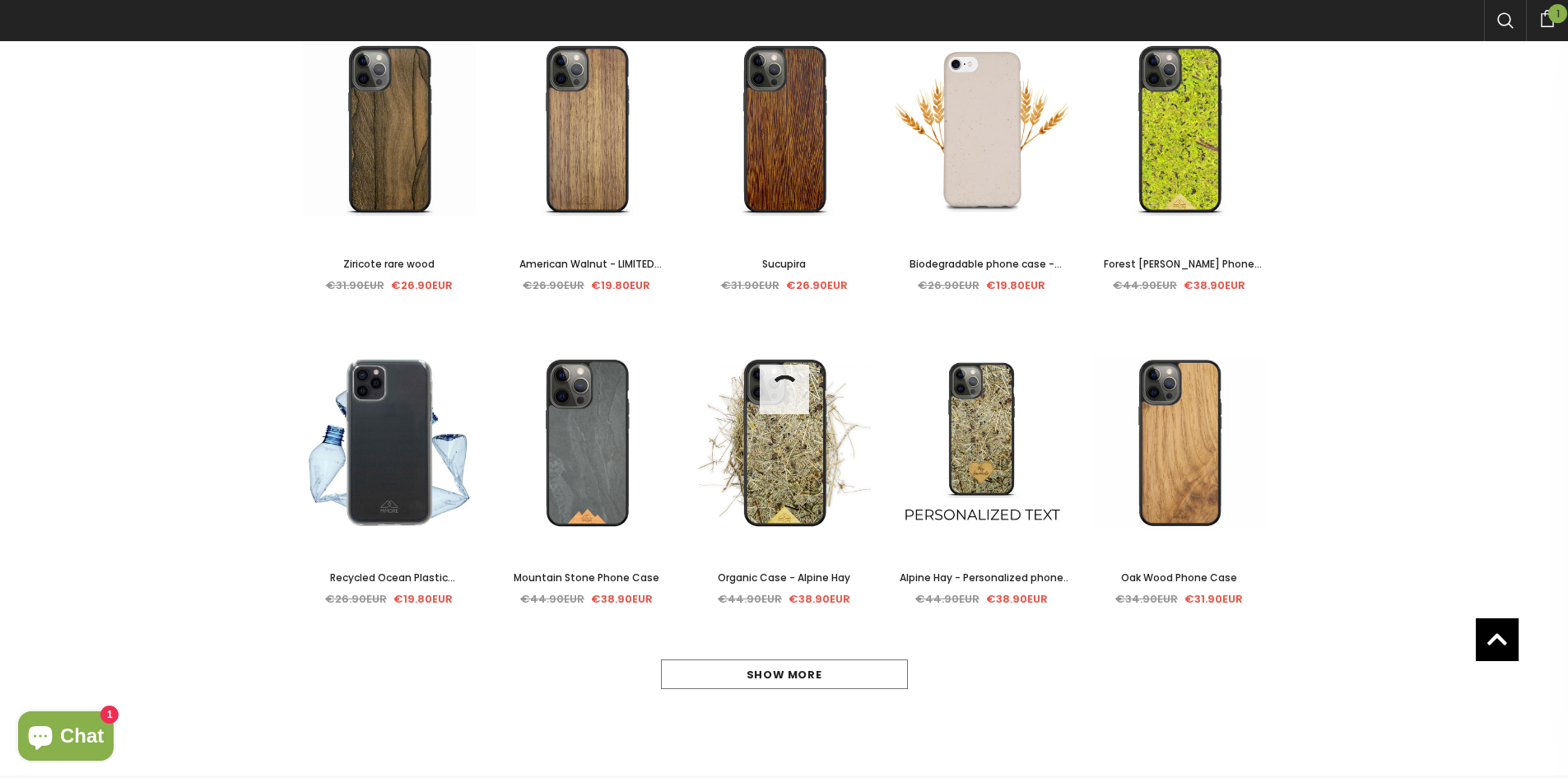
scroll to position [632, 0]
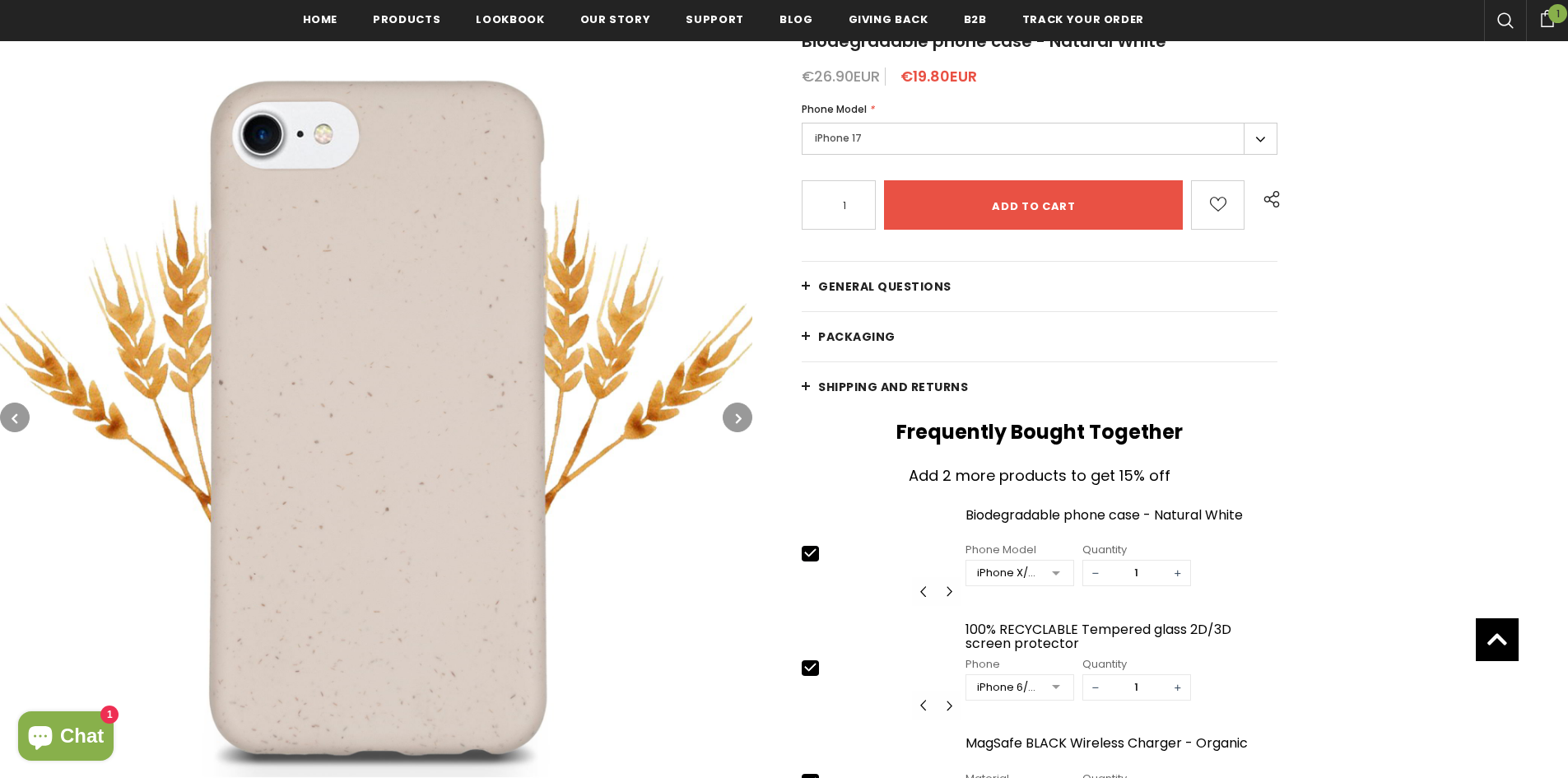
scroll to position [111, 0]
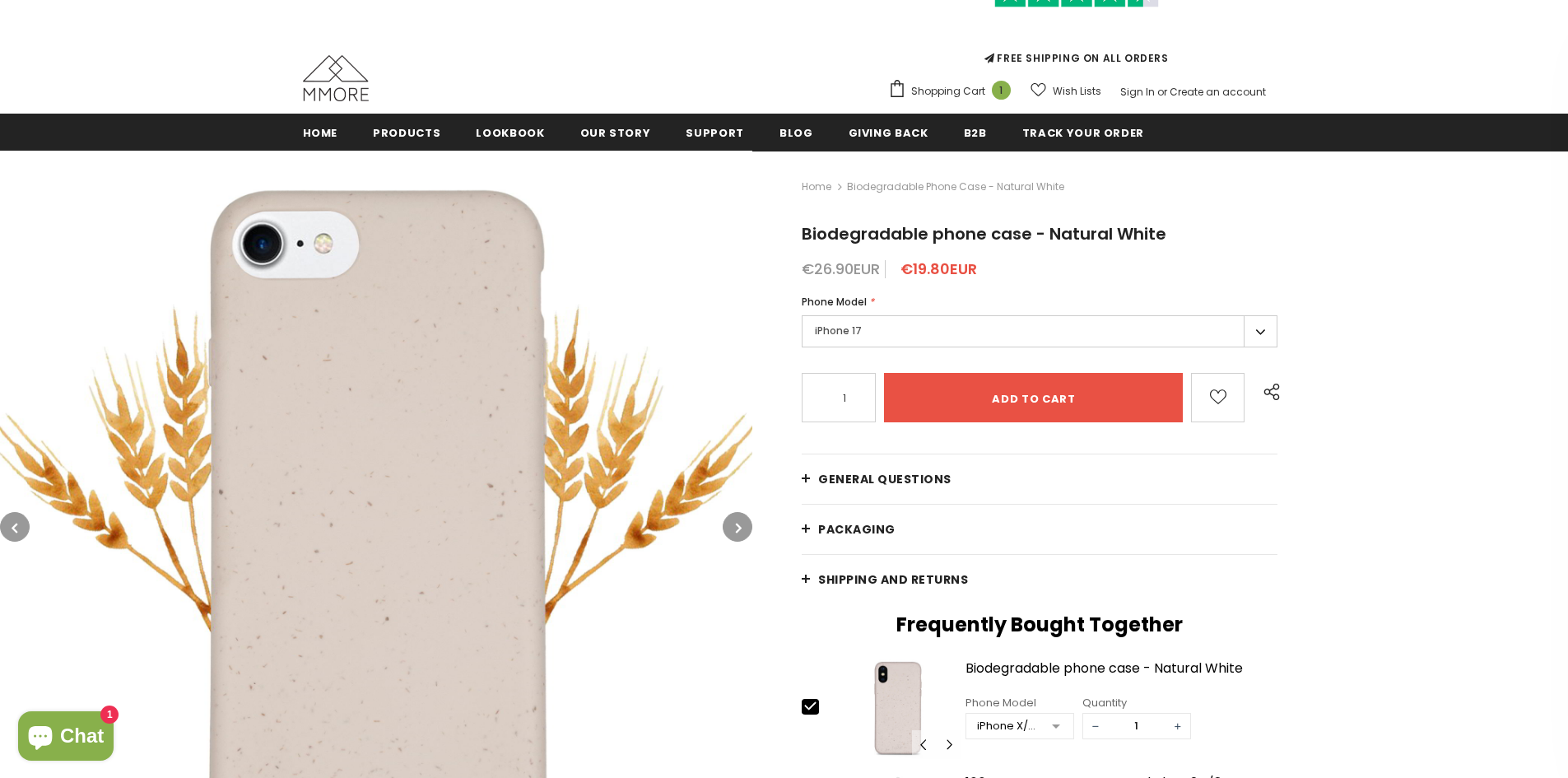
click at [860, 334] on label "iPhone 17" at bounding box center [1040, 332] width 476 height 32
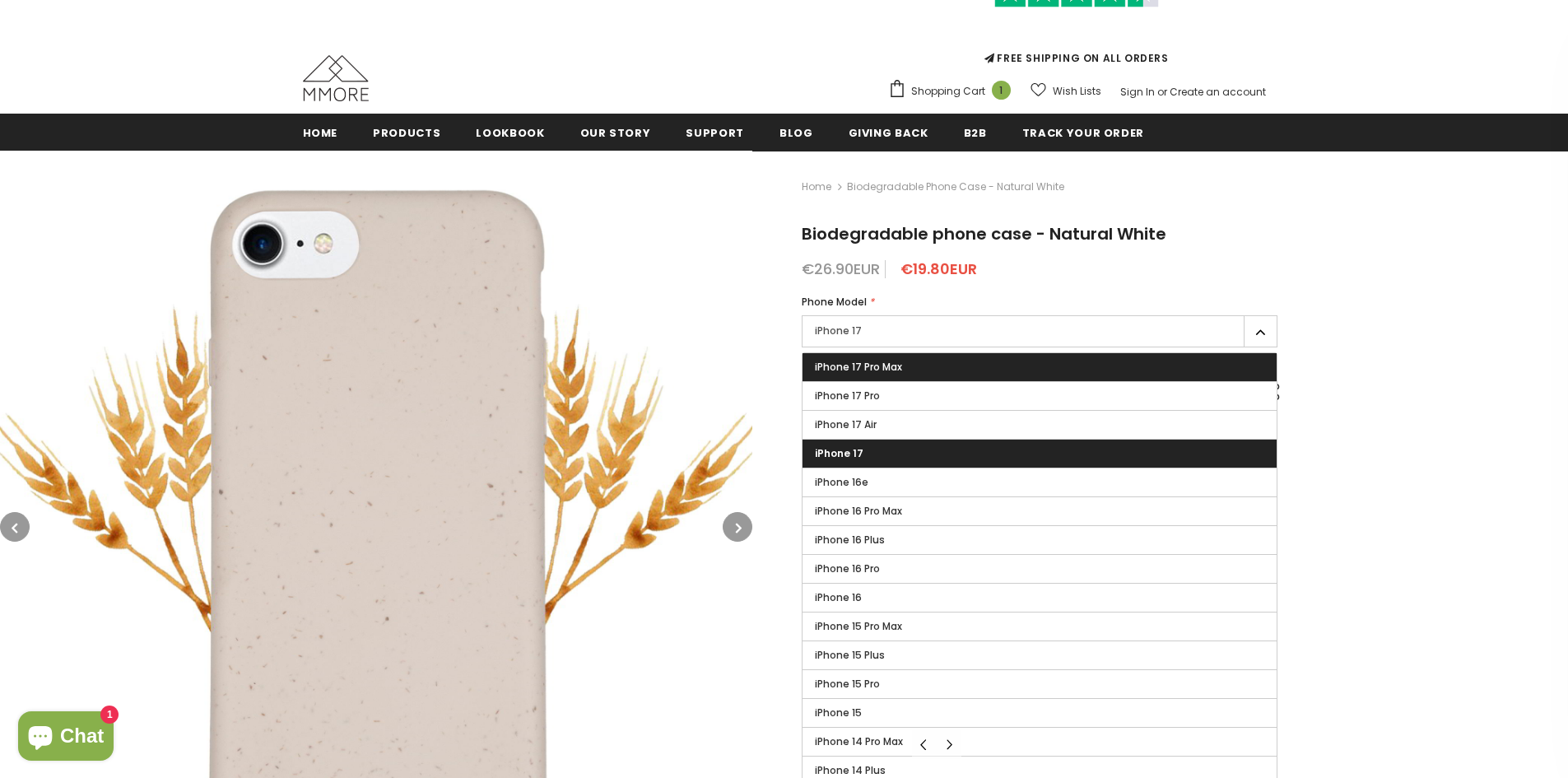
click at [851, 364] on span "iPhone 17 Pro Max" at bounding box center [859, 367] width 87 height 14
click at [0, 0] on input "iPhone 17 Pro Max" at bounding box center [0, 0] width 0 height 0
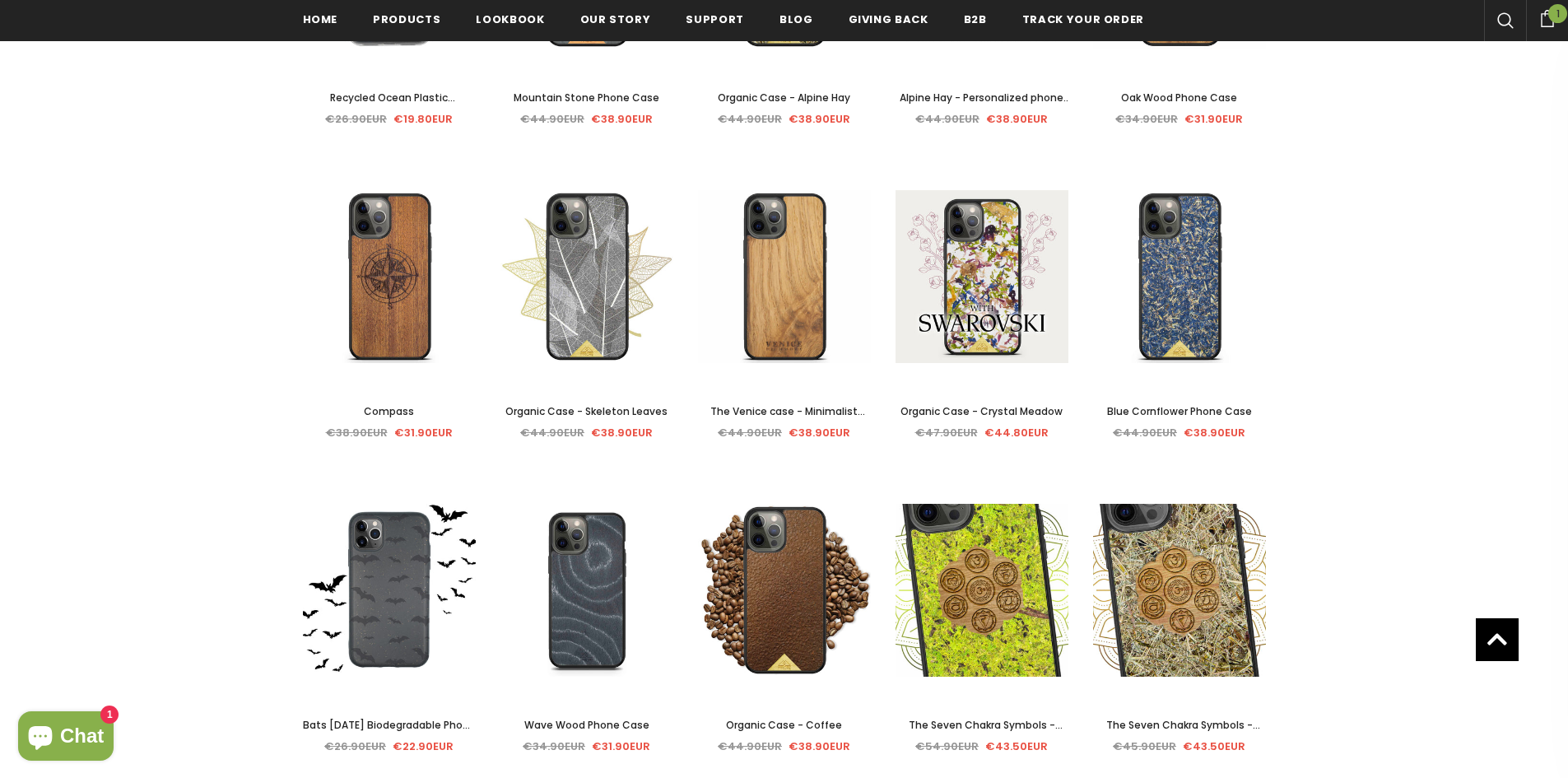
scroll to position [1112, 0]
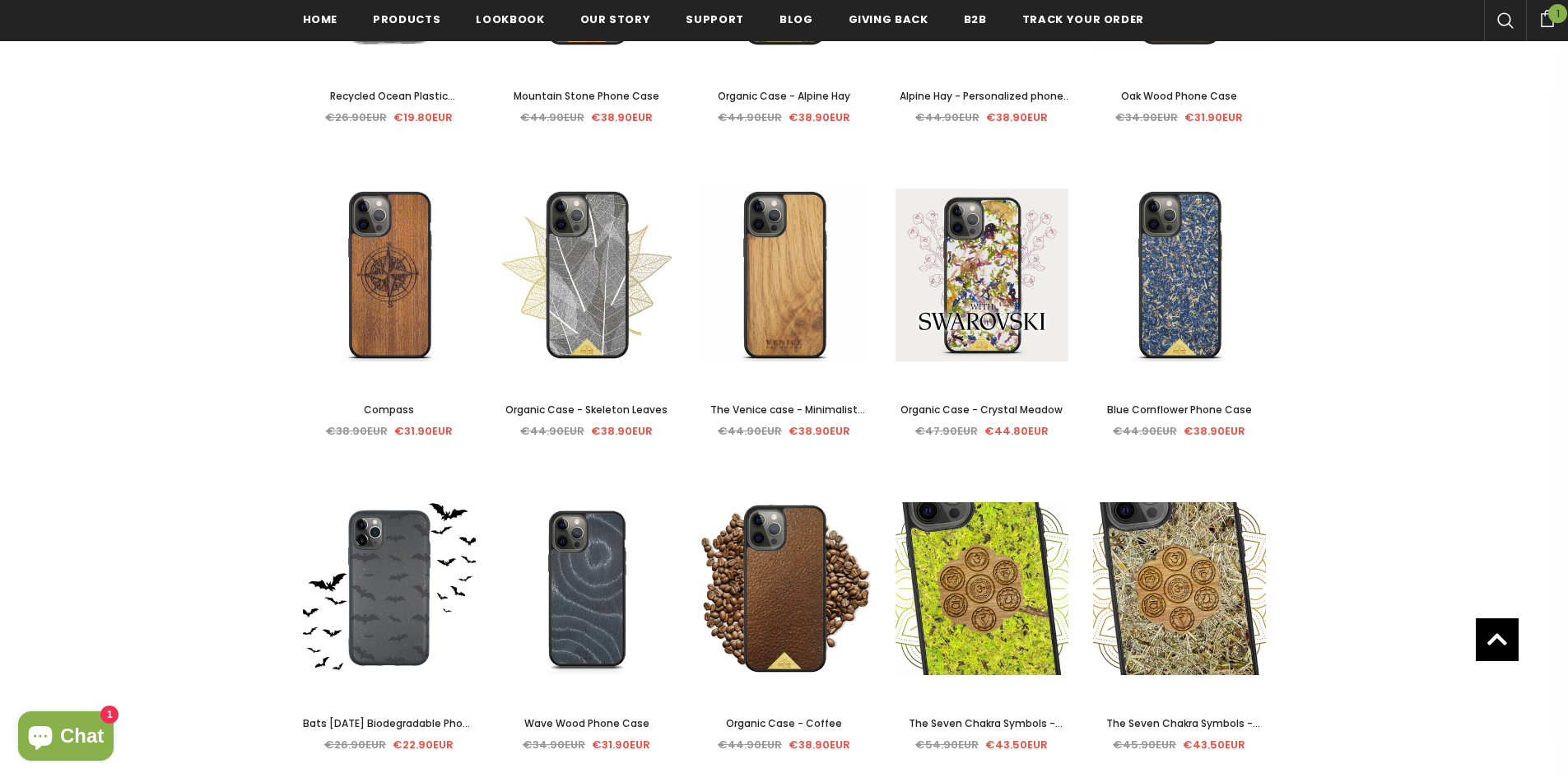
drag, startPoint x: 10, startPoint y: 567, endPoint x: 173, endPoint y: 631, distance: 175.1
click at [173, 631] on div "Your search for "iphone 17" revealed the following: Sale Select options Quick V…" at bounding box center [784, 165] width 1568 height 1966
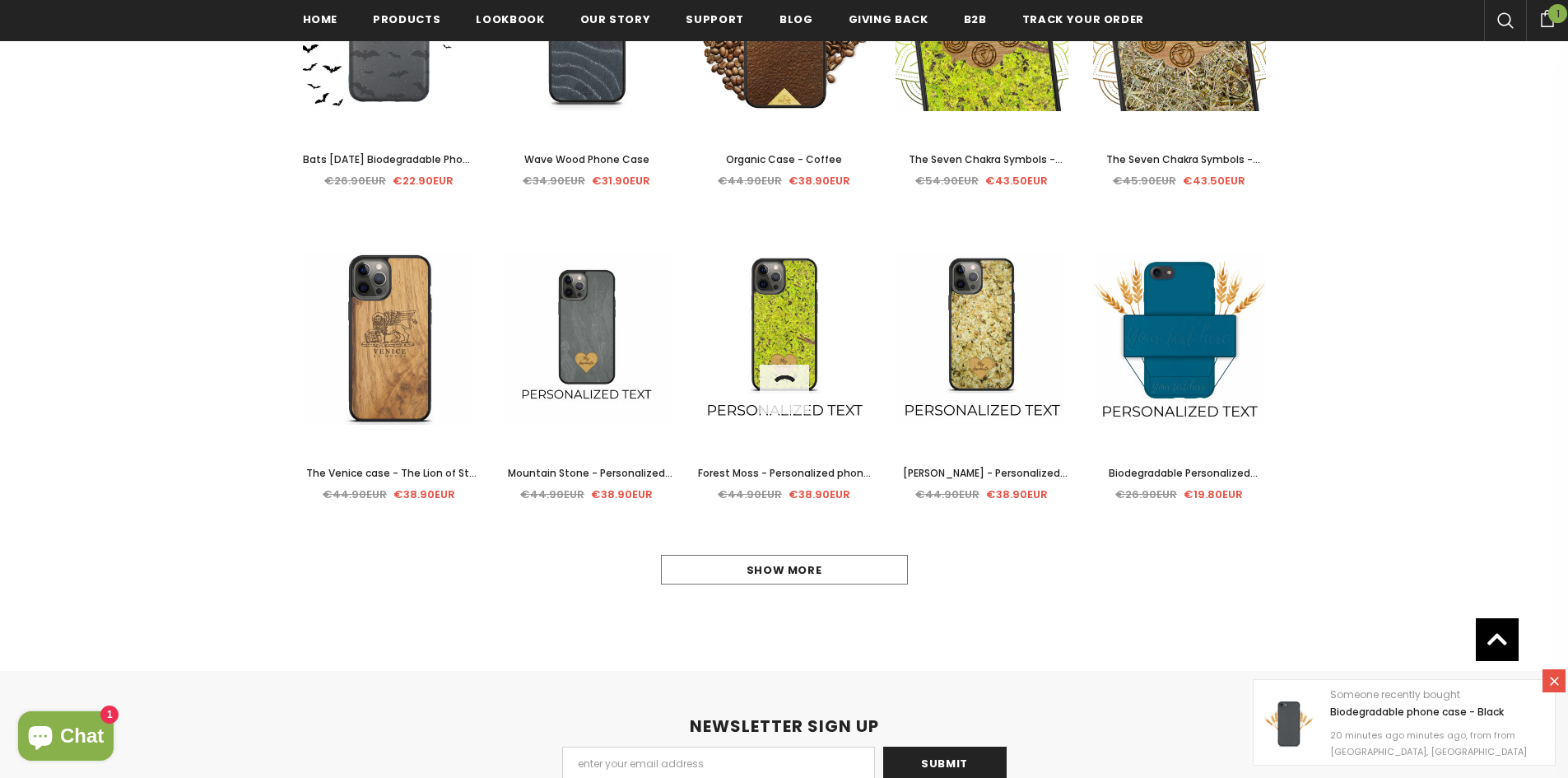
scroll to position [1764, 0]
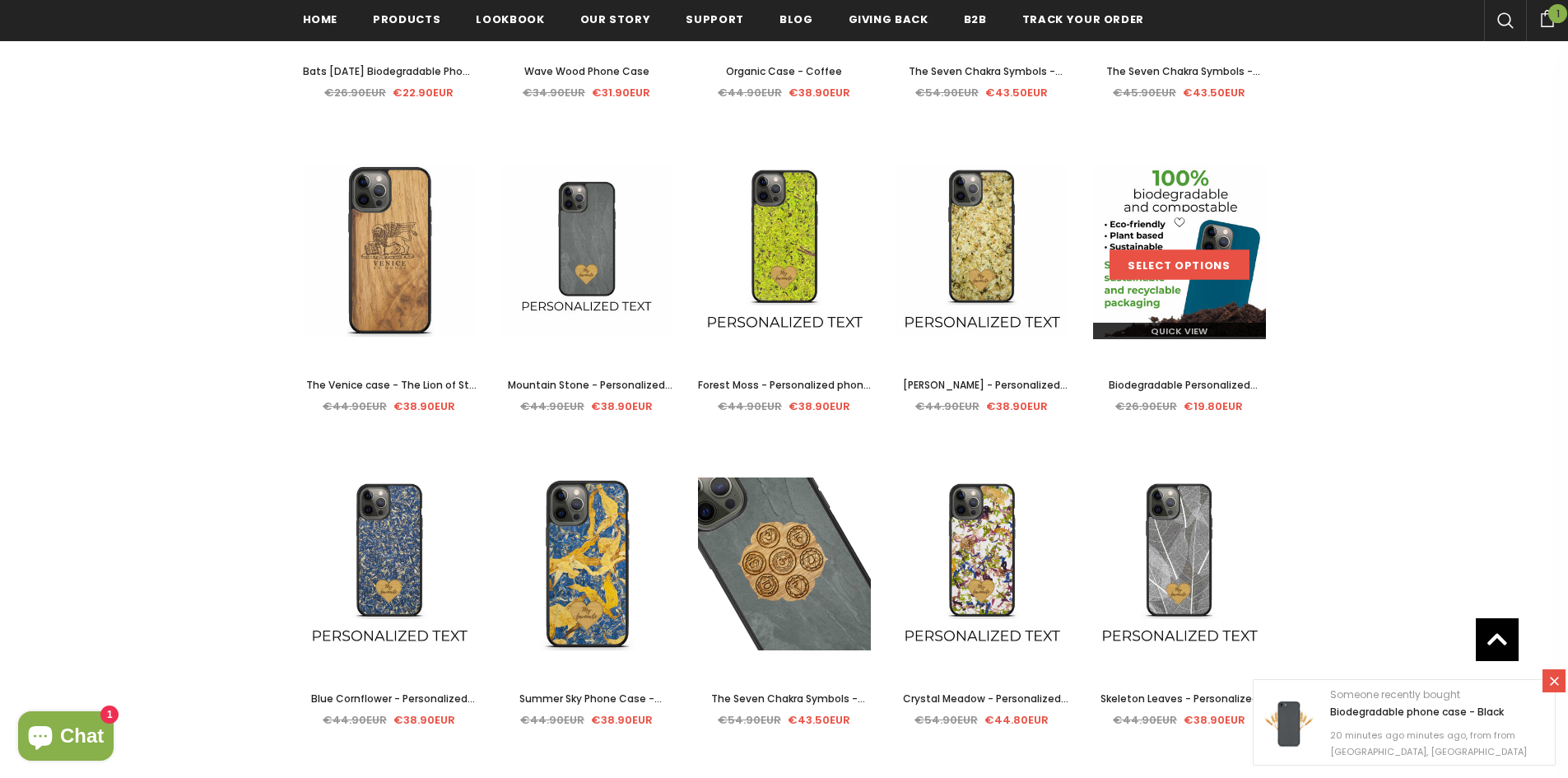
click at [1209, 270] on link "Select options" at bounding box center [1179, 264] width 140 height 29
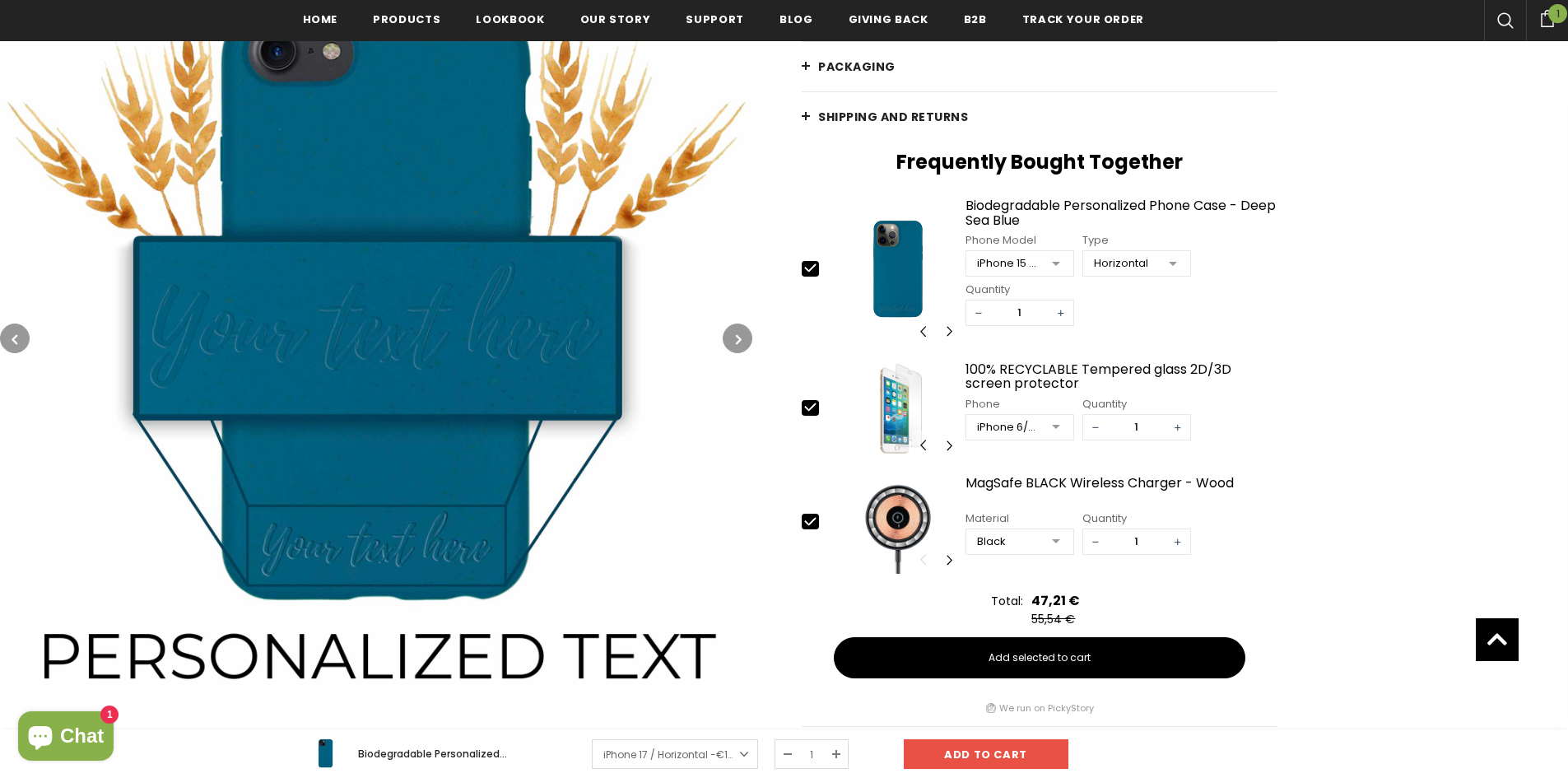
scroll to position [671, 0]
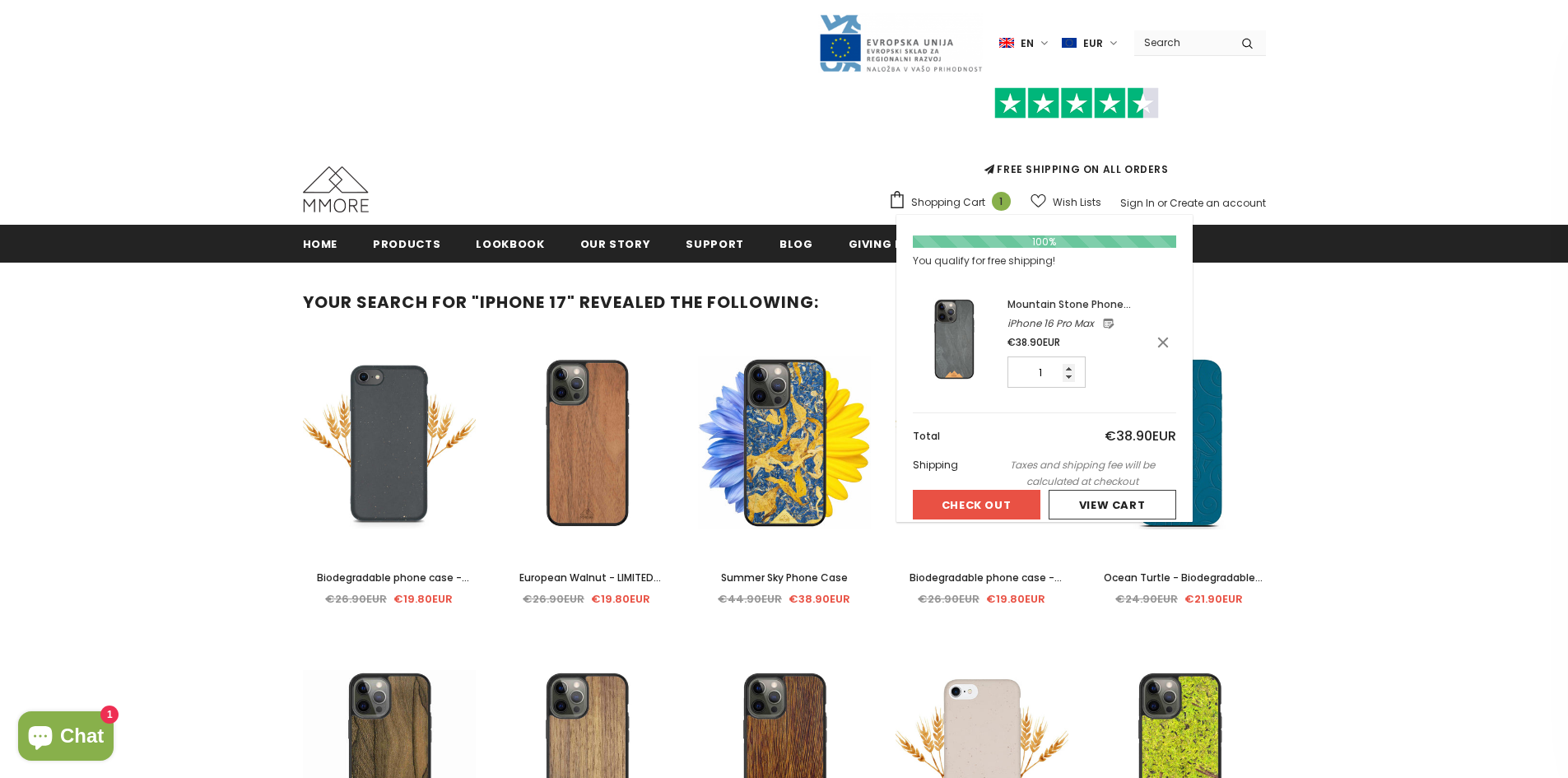
click at [963, 195] on span "Shopping Cart" at bounding box center [948, 201] width 74 height 16
click at [1038, 295] on div "100% You qualify for free shipping! Mountain Stone Phone Case iPhone 16 Pro Max…" at bounding box center [1044, 378] width 263 height 300
click at [968, 331] on img at bounding box center [954, 339] width 83 height 83
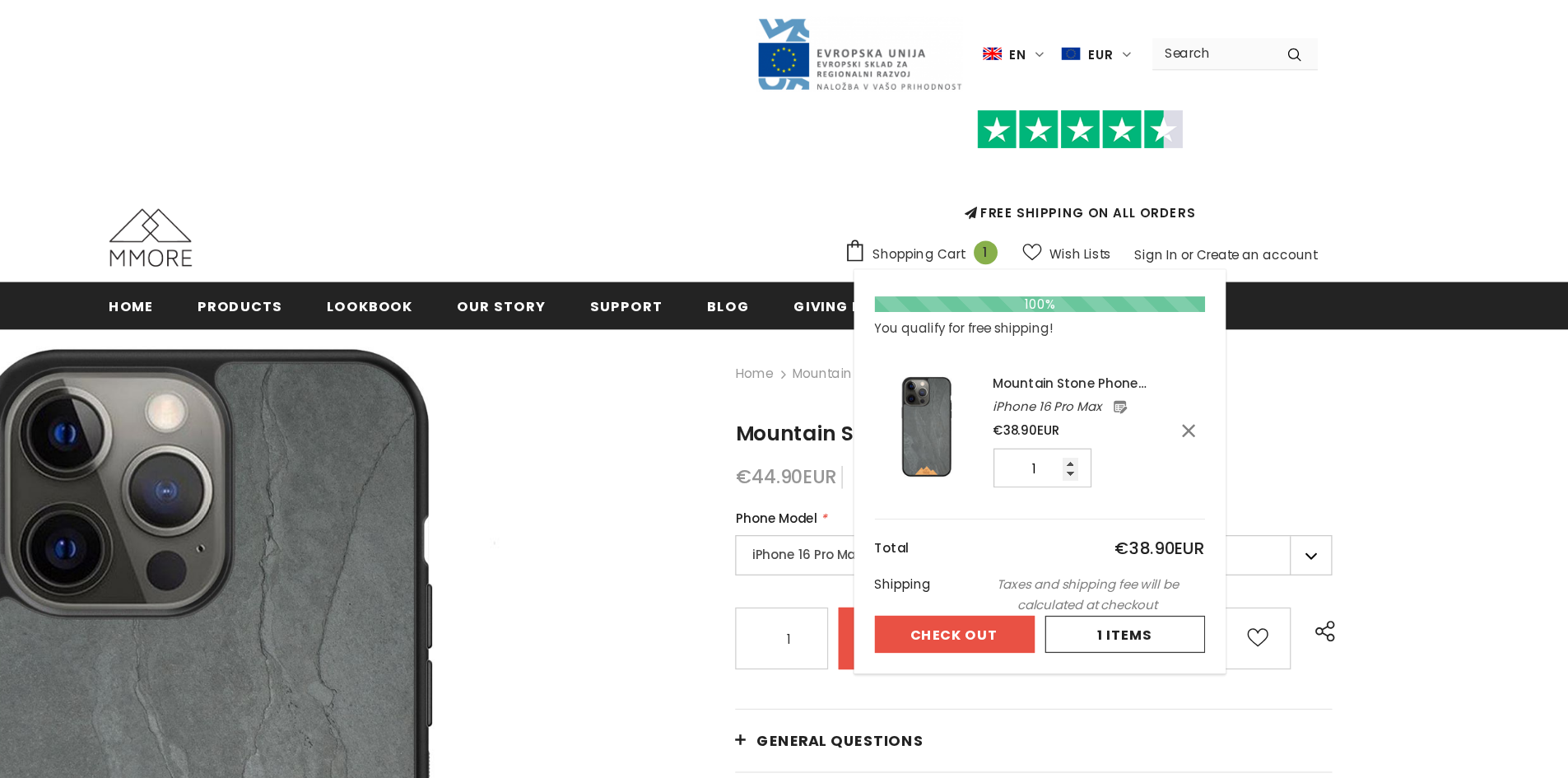
click at [967, 504] on button "Check Out" at bounding box center [977, 504] width 127 height 29
